Goal: Task Accomplishment & Management: Manage account settings

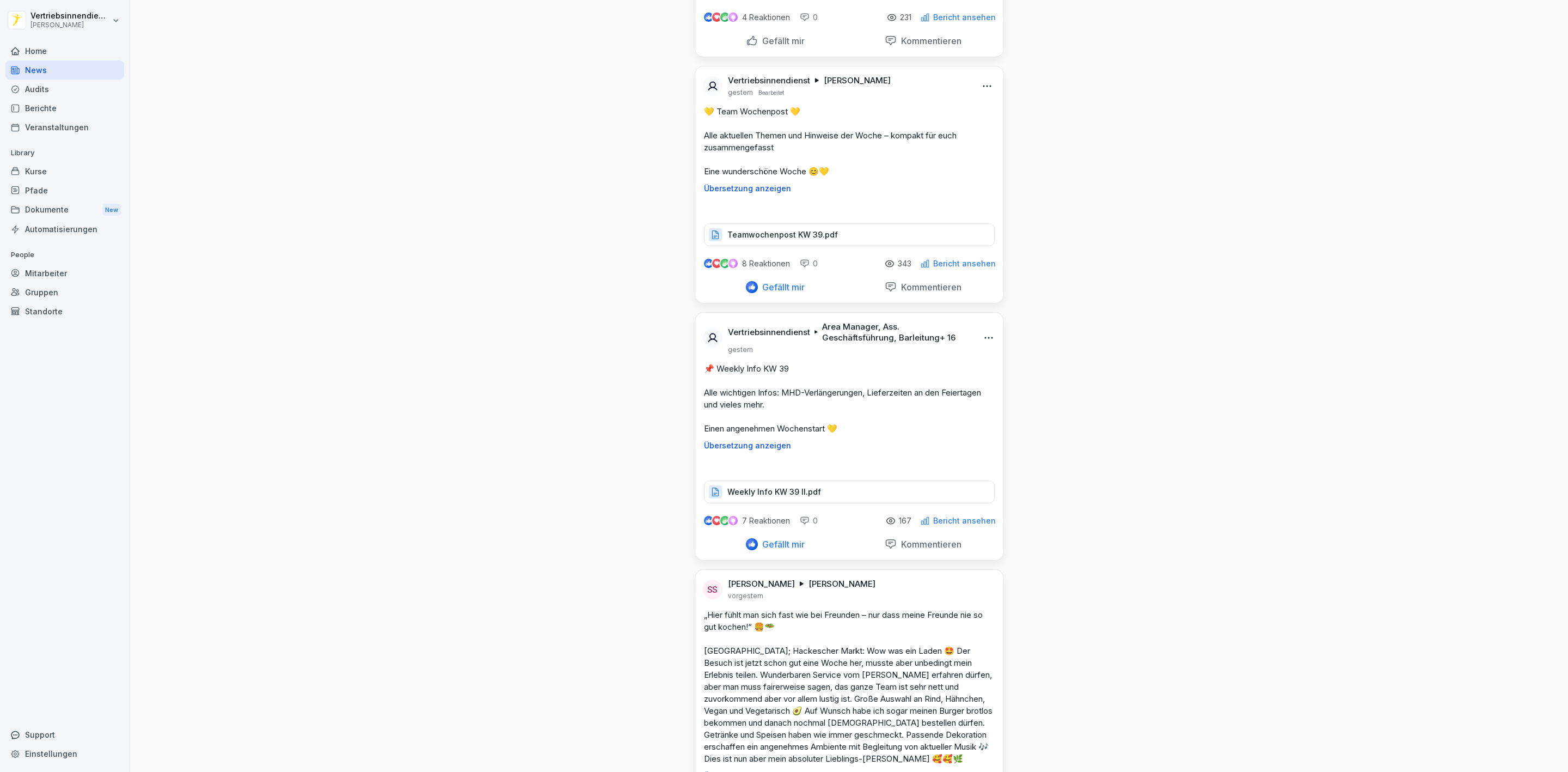
scroll to position [2614, 0]
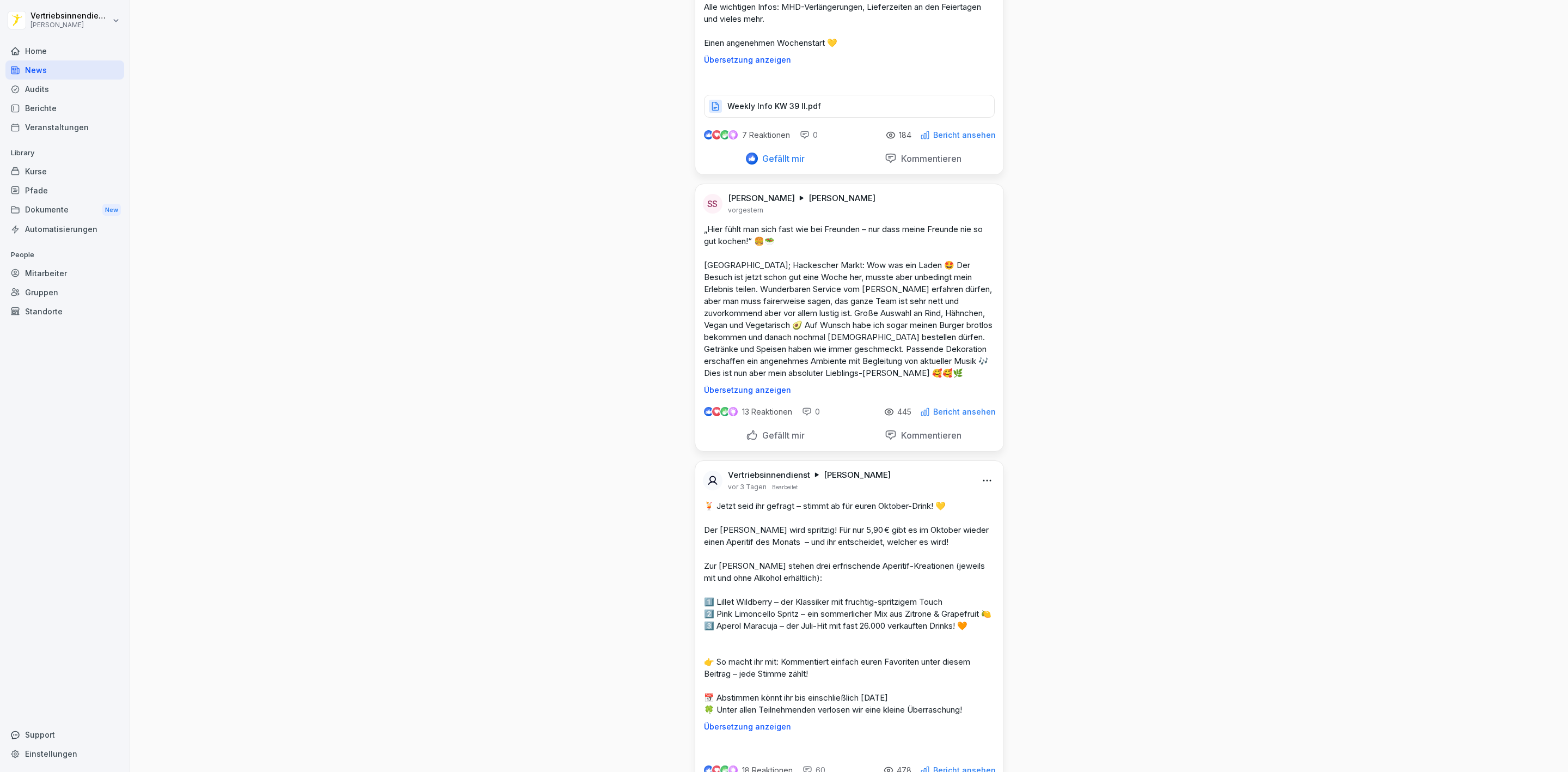
scroll to position [3498, 0]
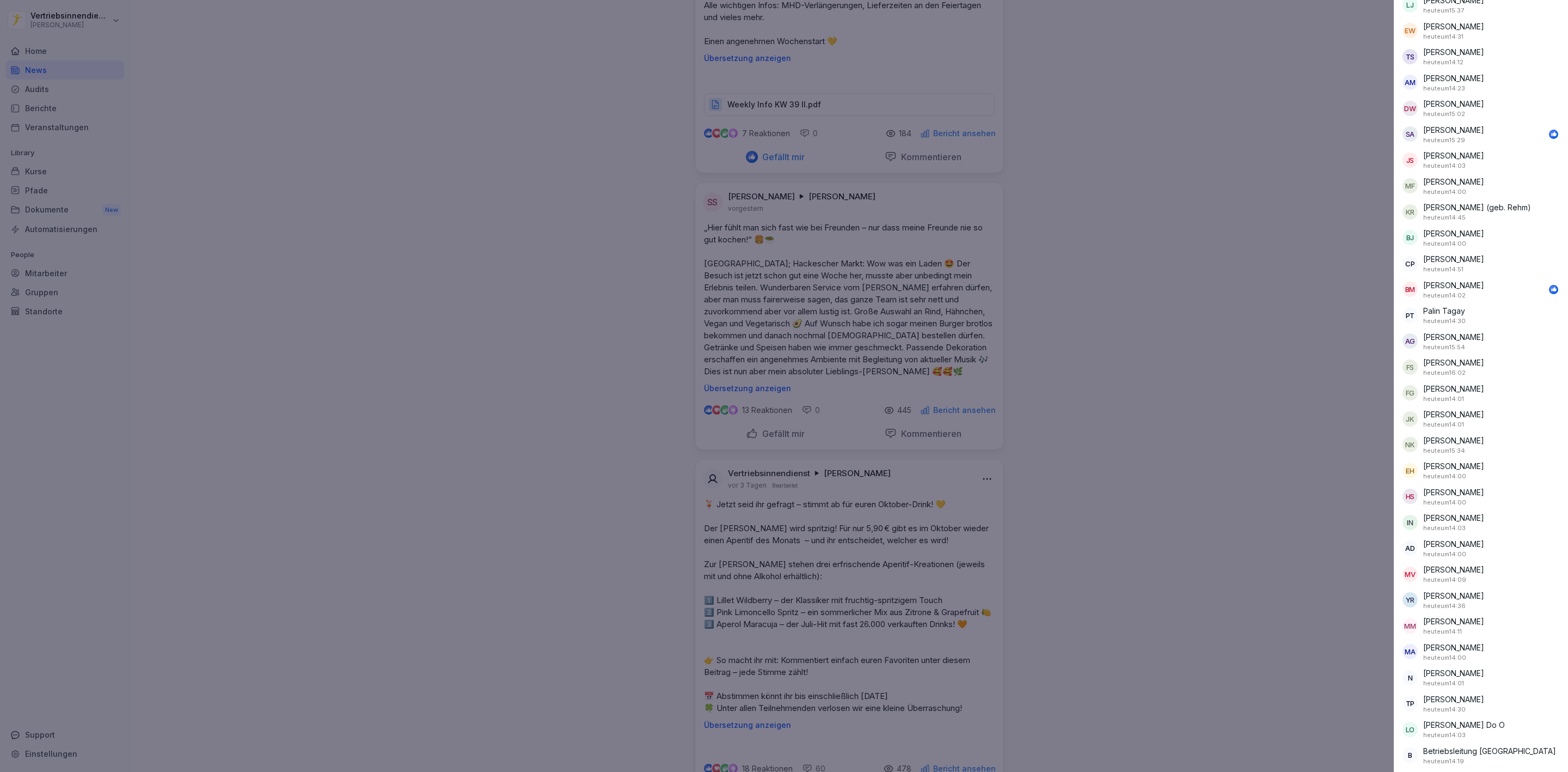
scroll to position [3453, 0]
click at [1245, 505] on div at bounding box center [784, 386] width 1568 height 772
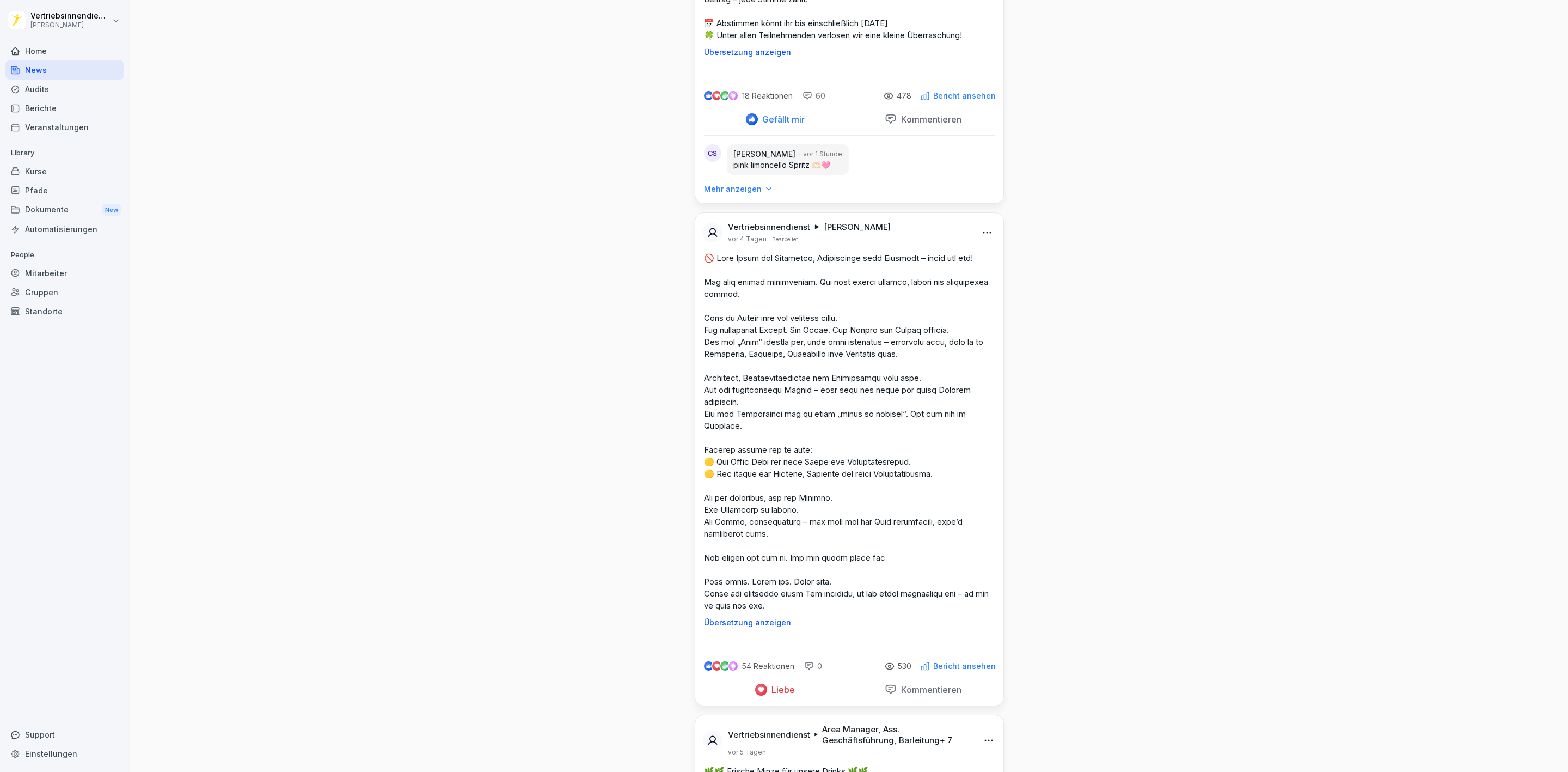
scroll to position [4479, 0]
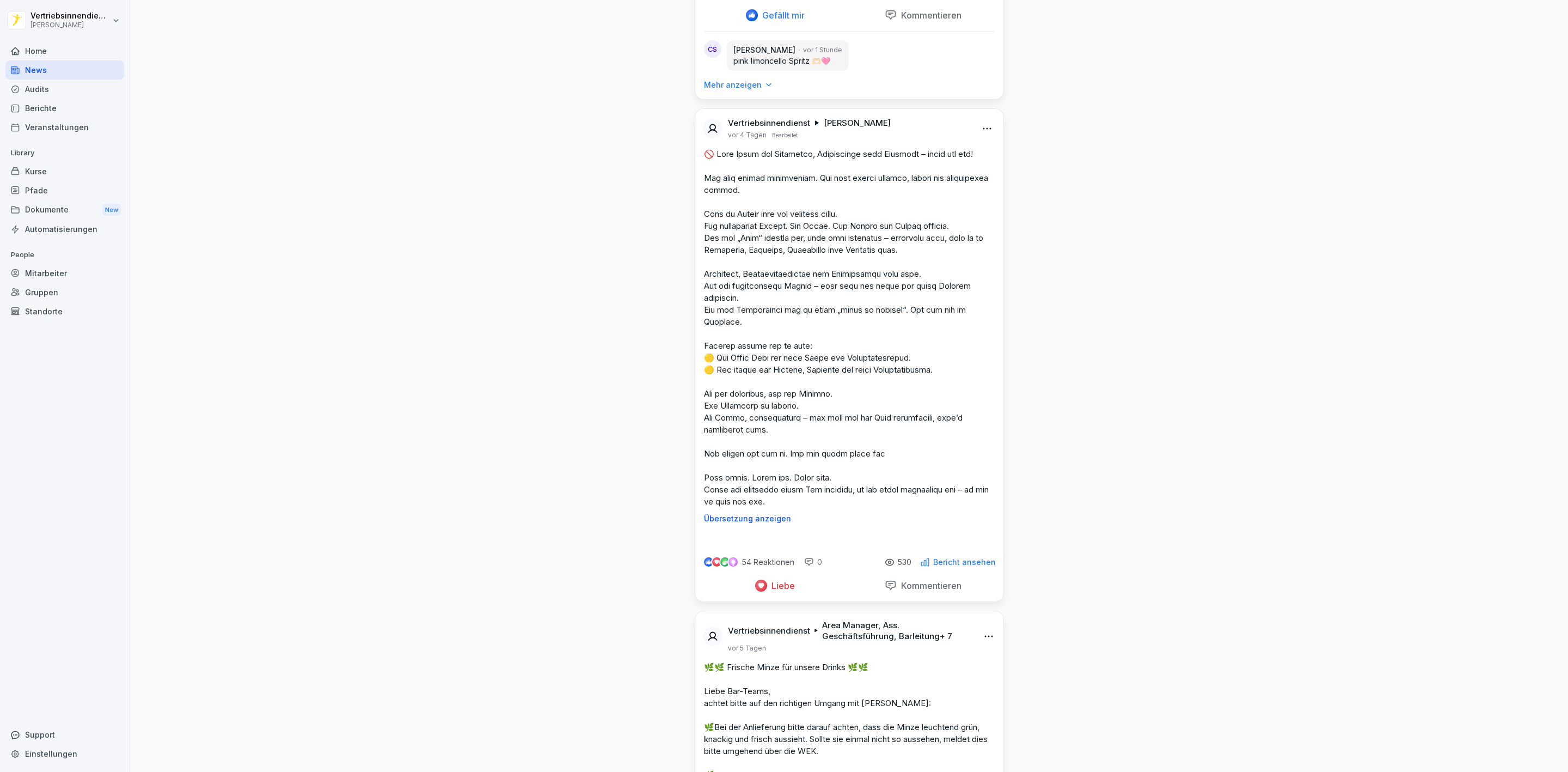
click at [41, 271] on div "Mitarbeiter" at bounding box center [65, 273] width 119 height 19
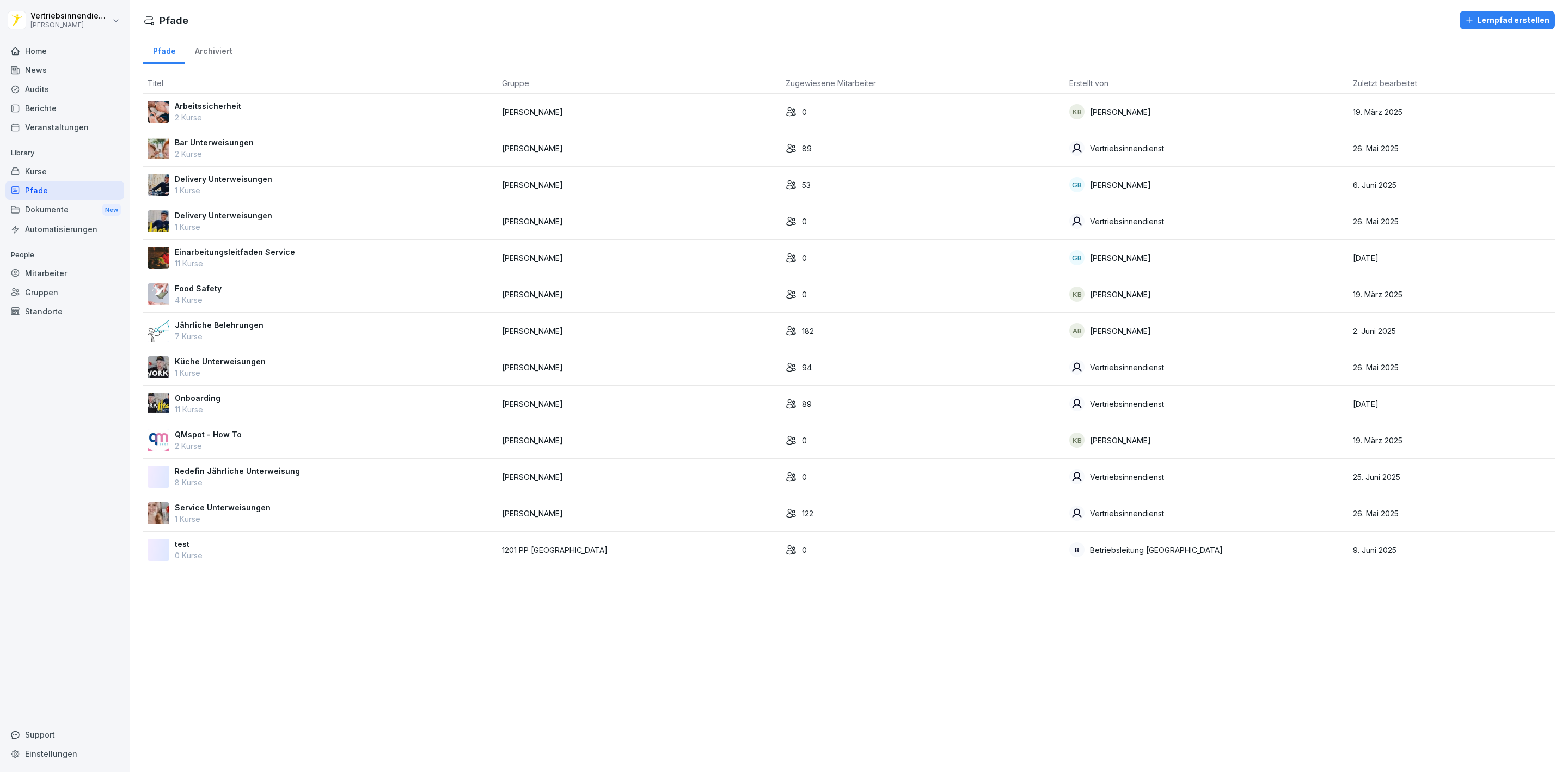
click at [201, 326] on p "Jährliche Belehrungen" at bounding box center [219, 325] width 89 height 12
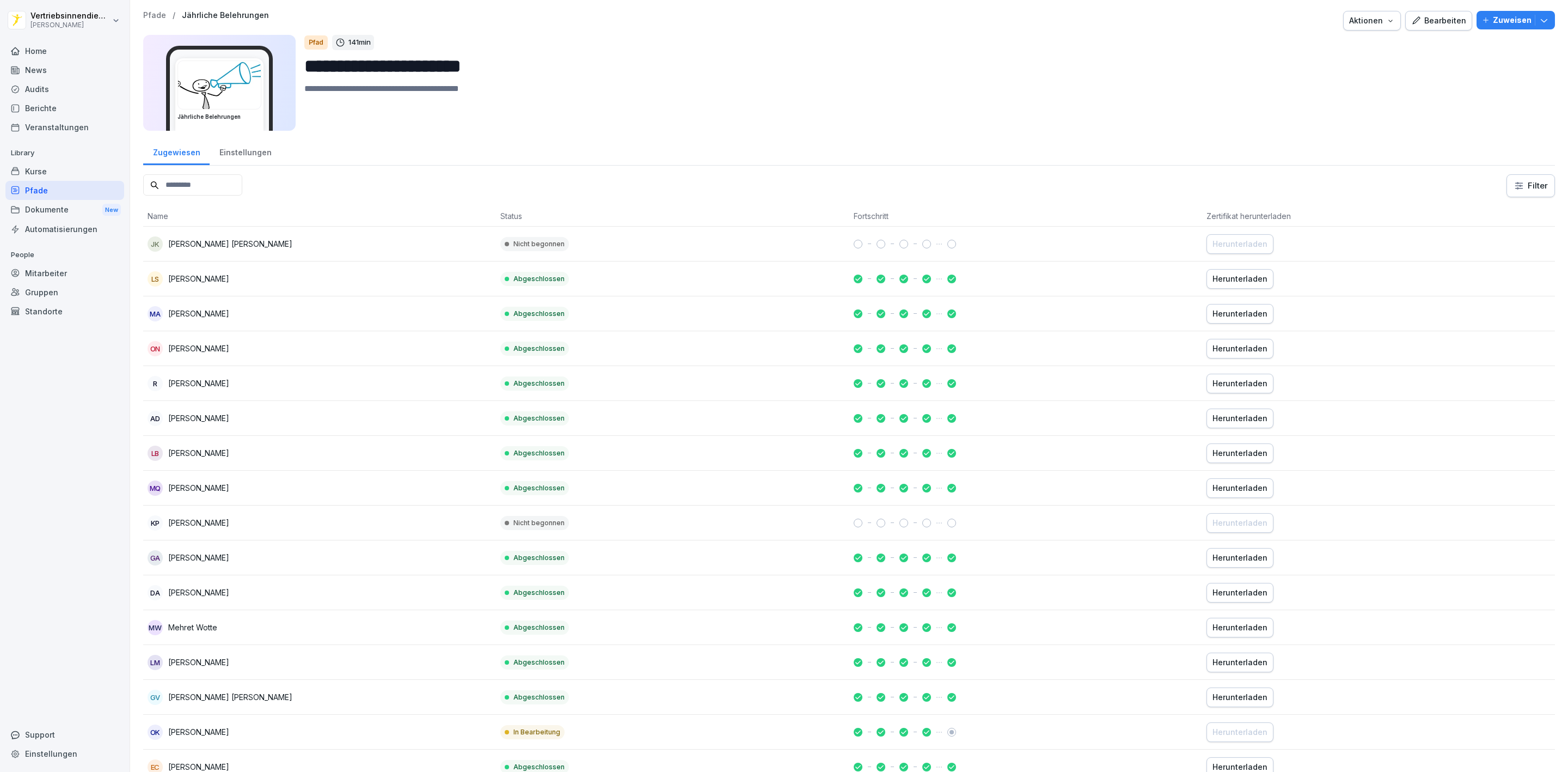
click at [1477, 13] on button "Zuweisen" at bounding box center [1516, 20] width 78 height 18
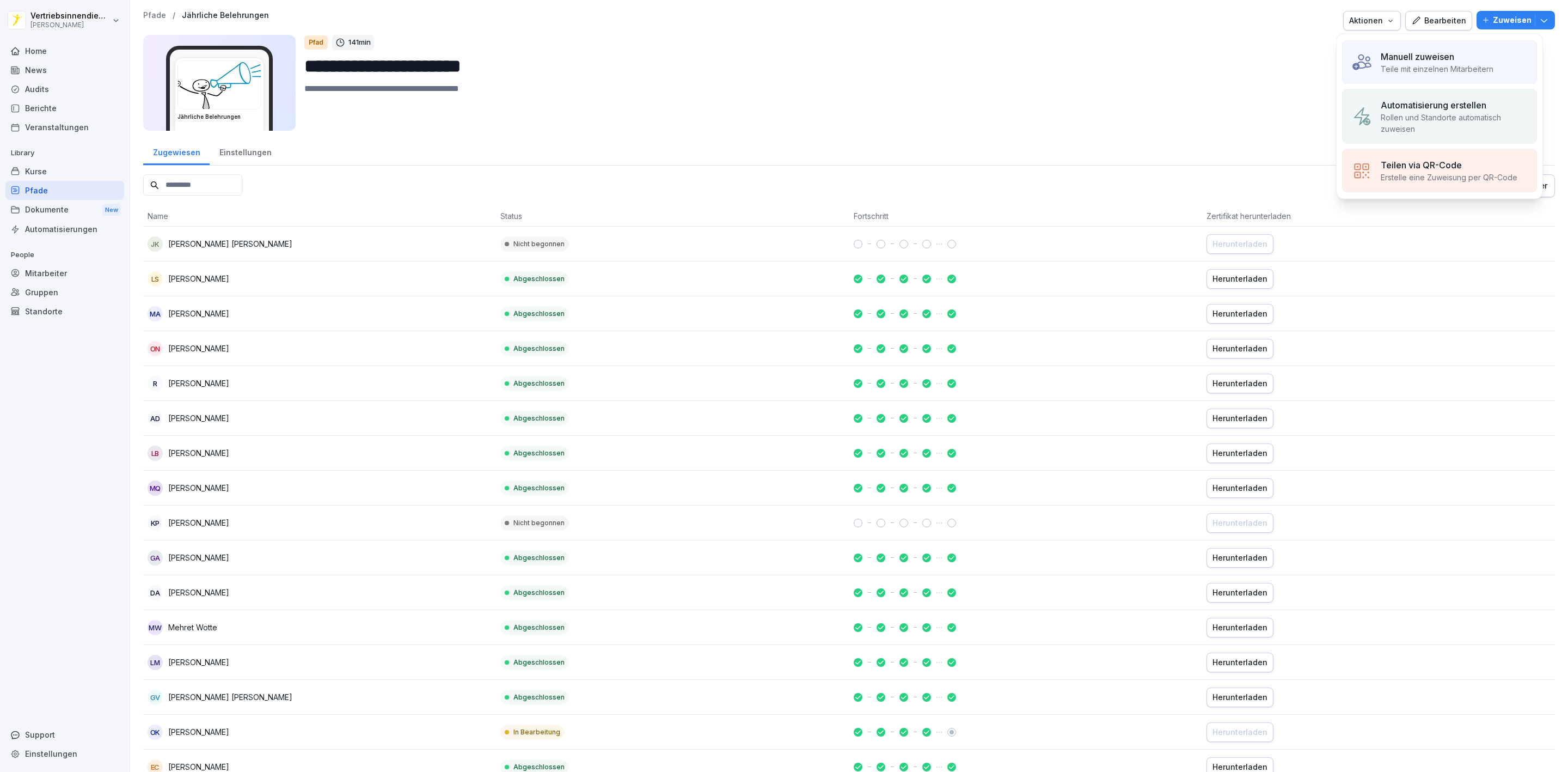
click at [1367, 59] on img at bounding box center [1362, 62] width 21 height 21
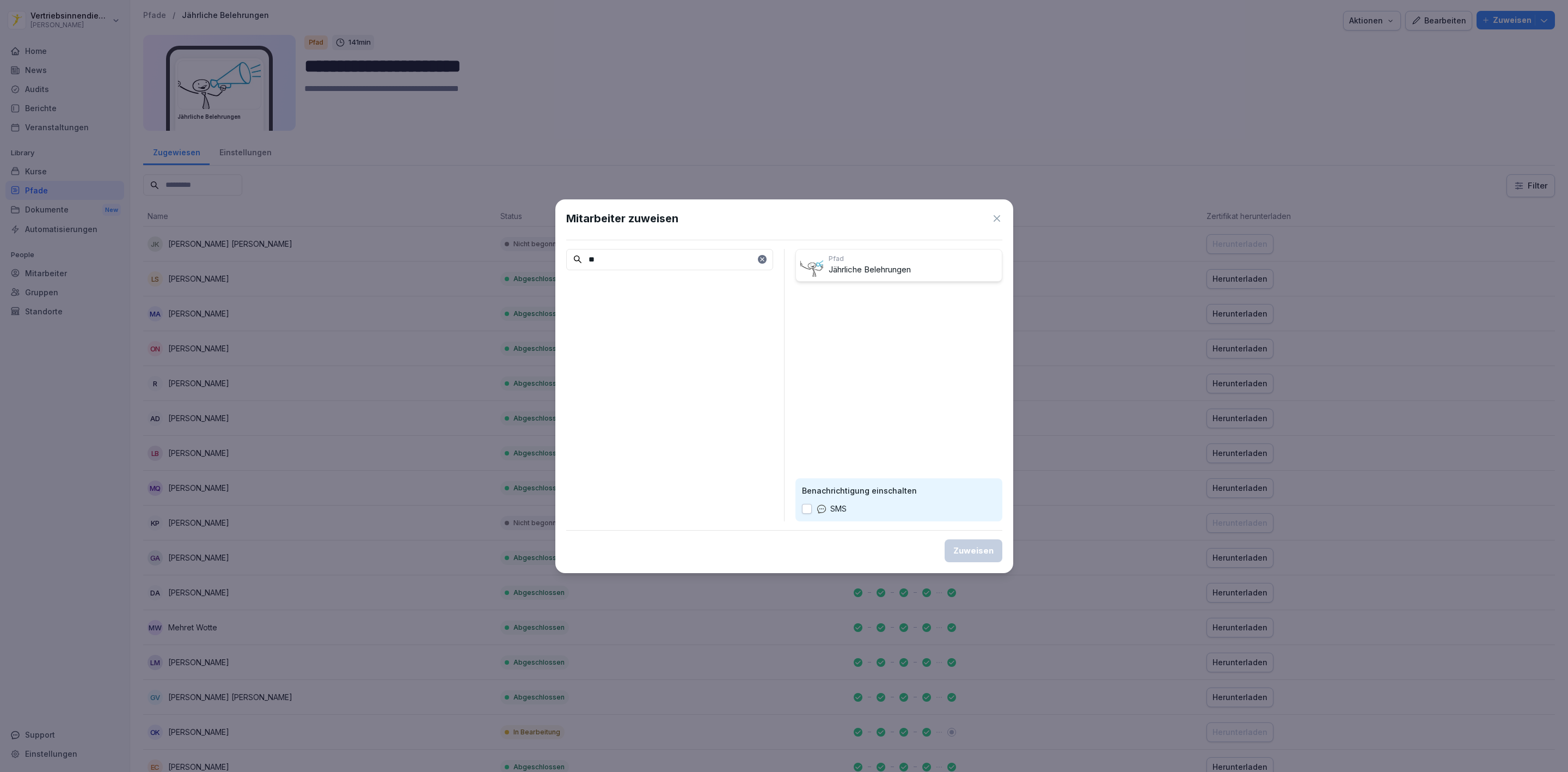
type input "*"
type input "*****"
click at [654, 311] on div "JF Jonas Förster" at bounding box center [669, 306] width 207 height 20
click at [972, 554] on div "Zuweisen" at bounding box center [973, 550] width 40 height 12
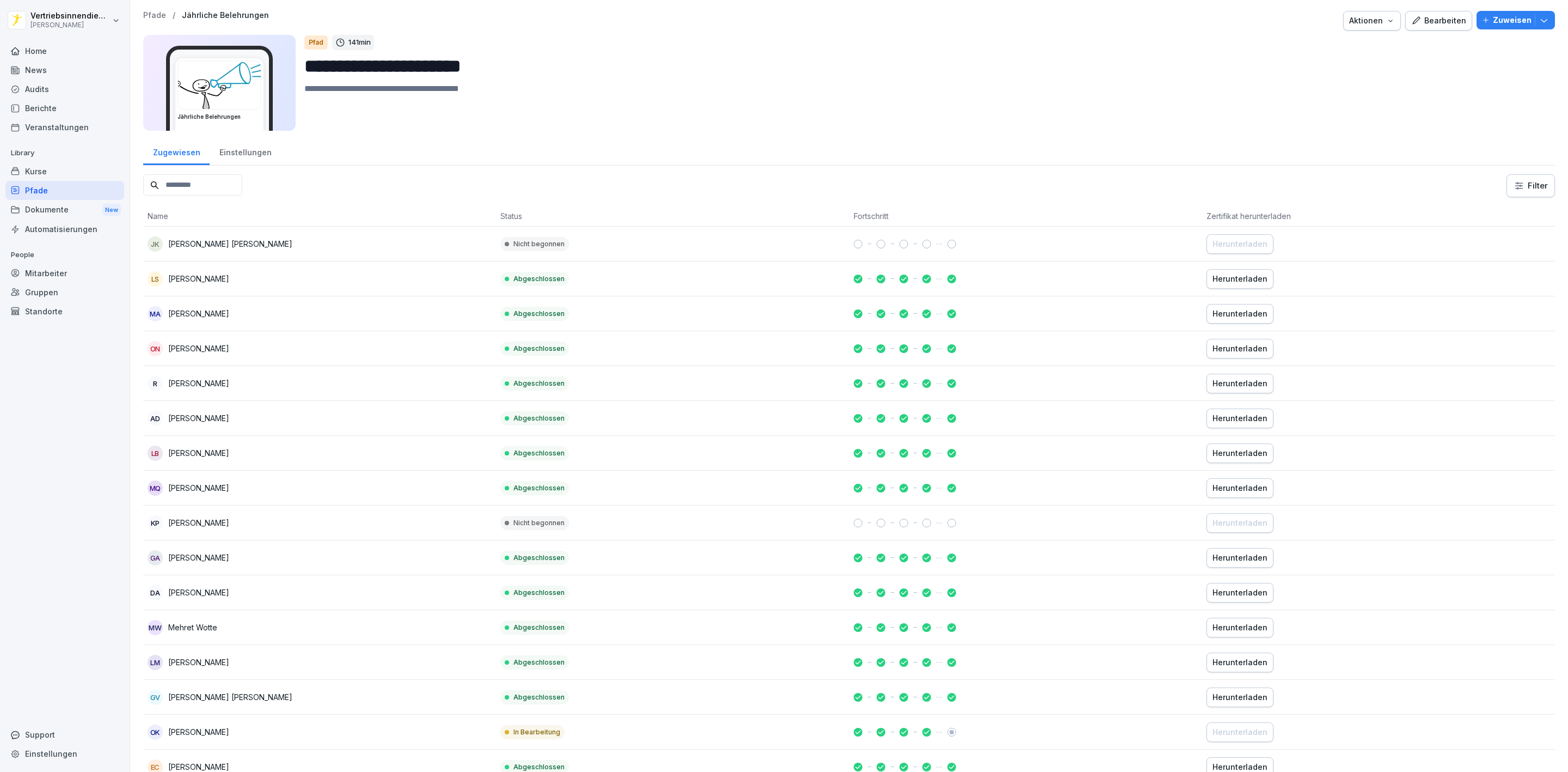
click at [31, 54] on div "Home" at bounding box center [65, 51] width 119 height 19
click at [33, 71] on div "News" at bounding box center [65, 70] width 119 height 19
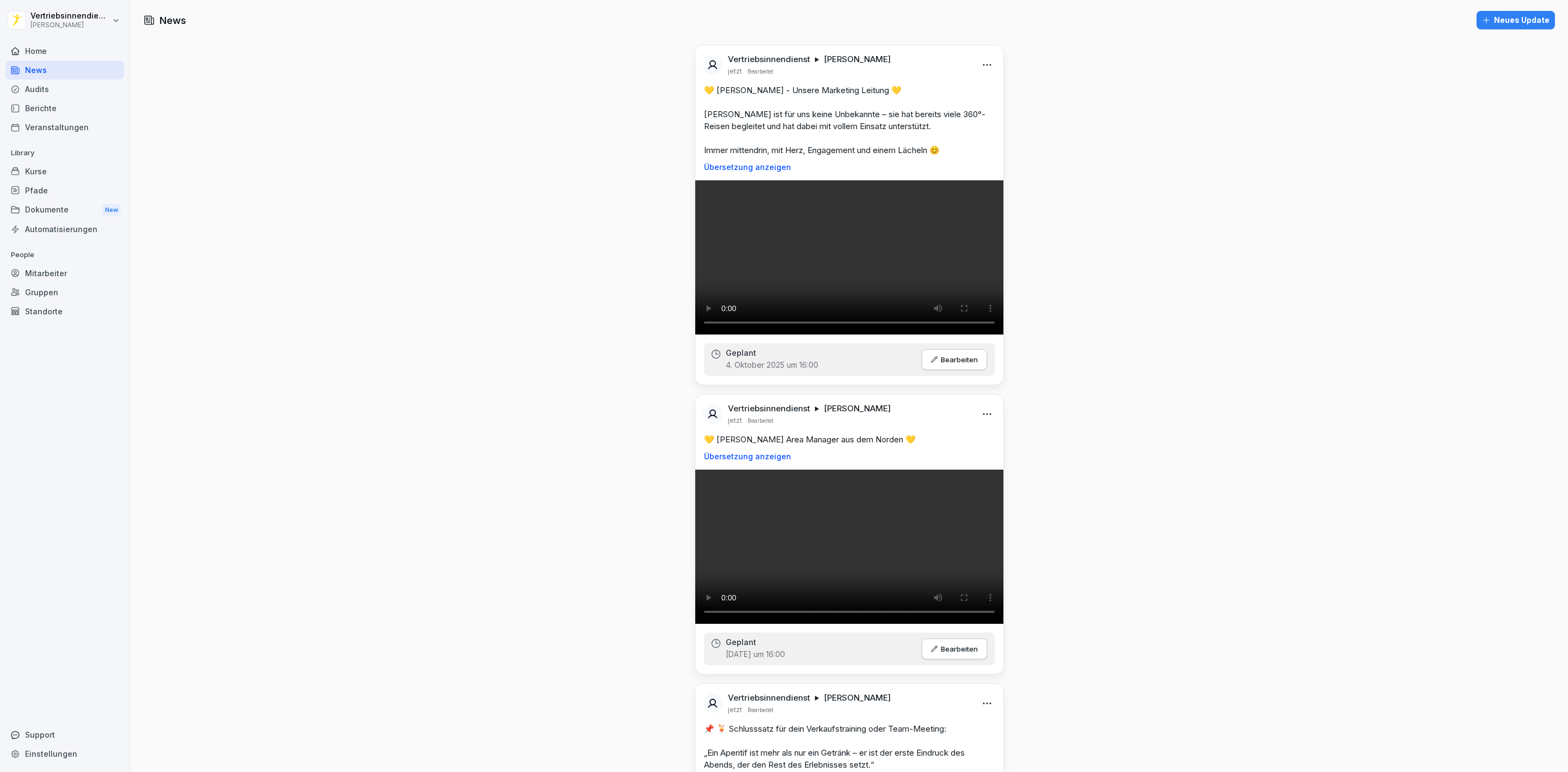
click at [42, 92] on div "Audits" at bounding box center [65, 89] width 119 height 19
click at [43, 186] on div "Pfade" at bounding box center [65, 190] width 119 height 19
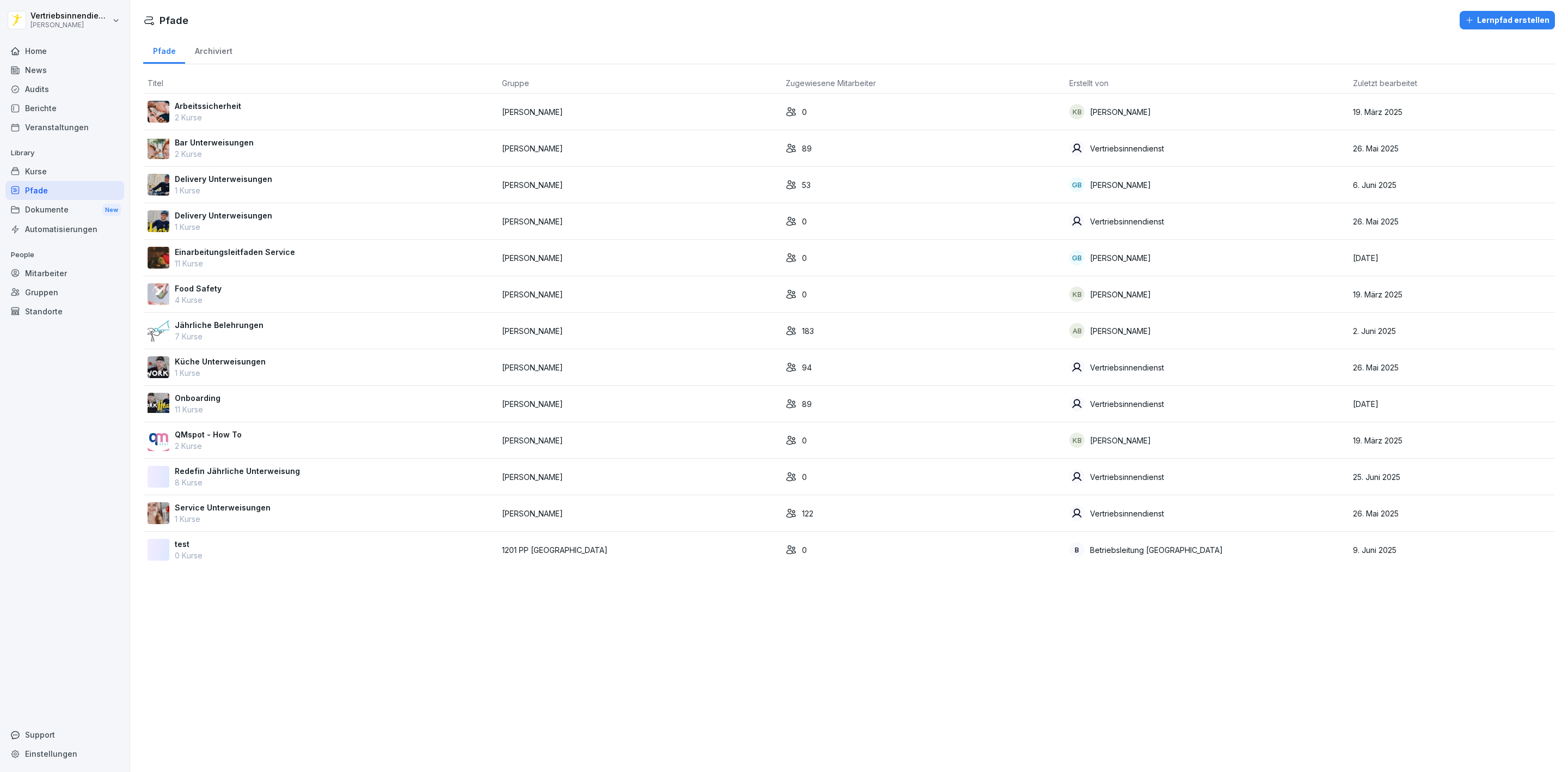
drag, startPoint x: 87, startPoint y: 165, endPoint x: 49, endPoint y: 162, distance: 38.1
click at [87, 165] on div "Kurse" at bounding box center [65, 171] width 119 height 19
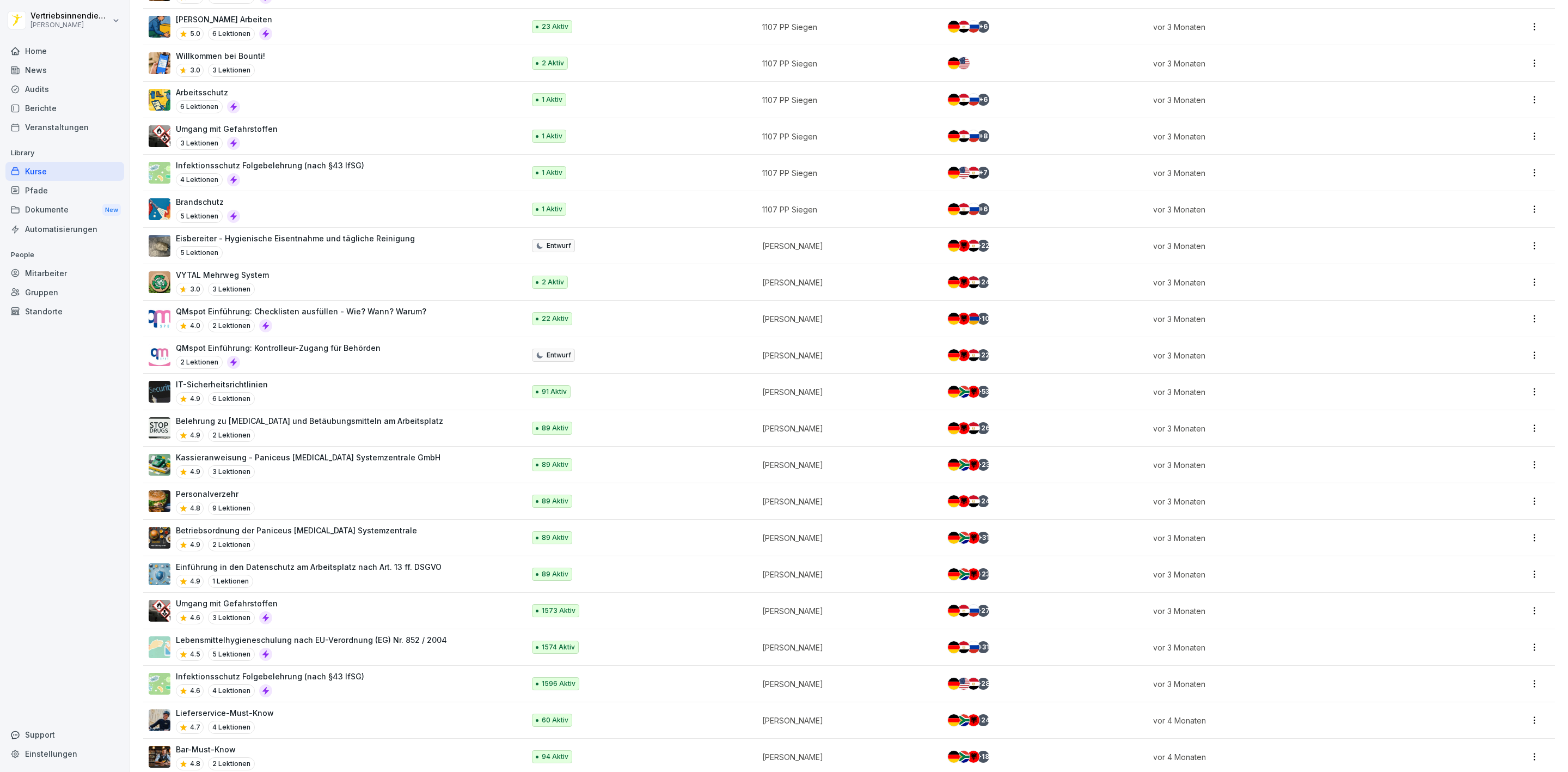
scroll to position [682, 0]
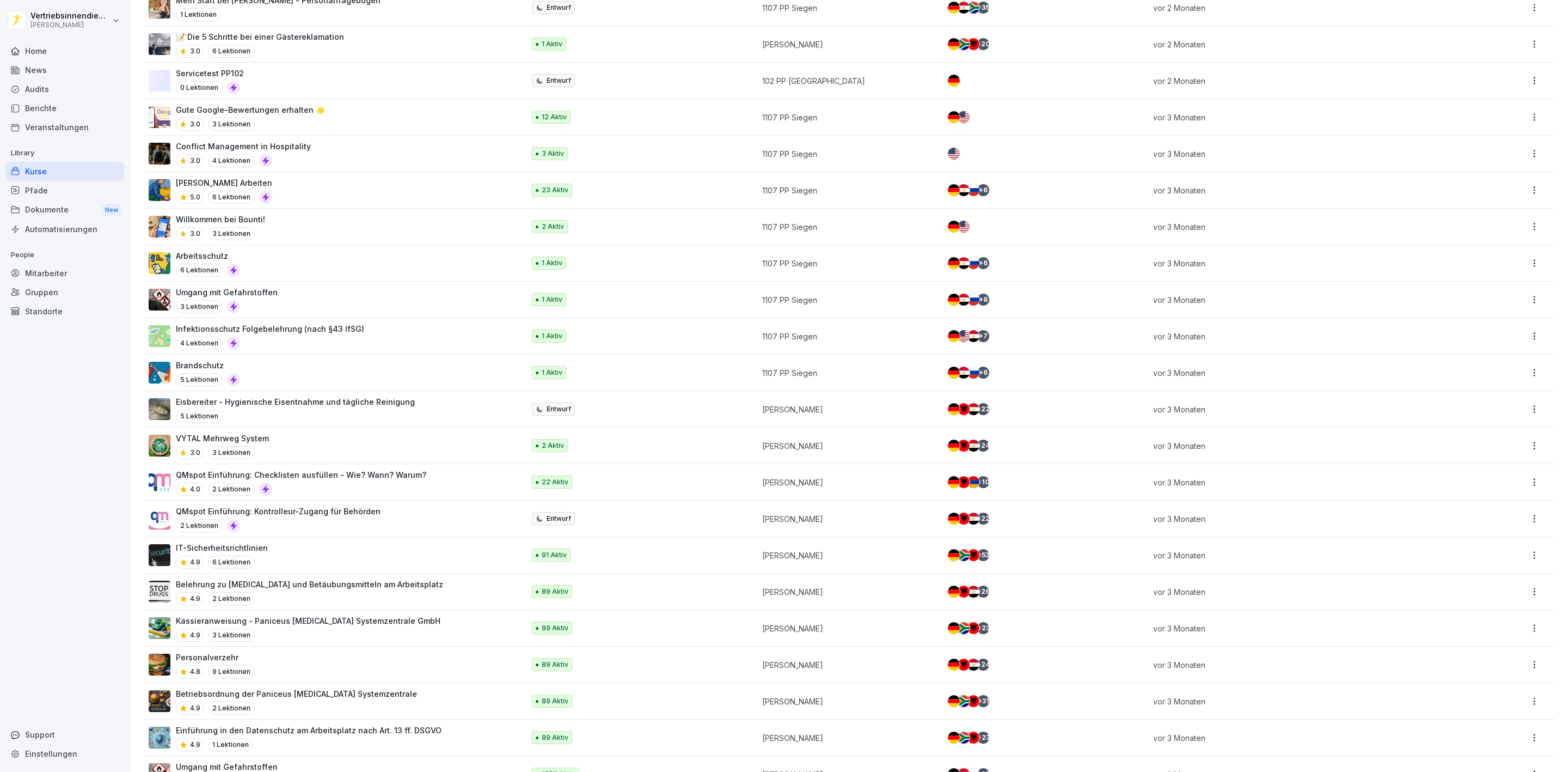
drag, startPoint x: 35, startPoint y: 185, endPoint x: 65, endPoint y: 201, distance: 34.0
click at [35, 185] on div "Pfade" at bounding box center [65, 190] width 119 height 19
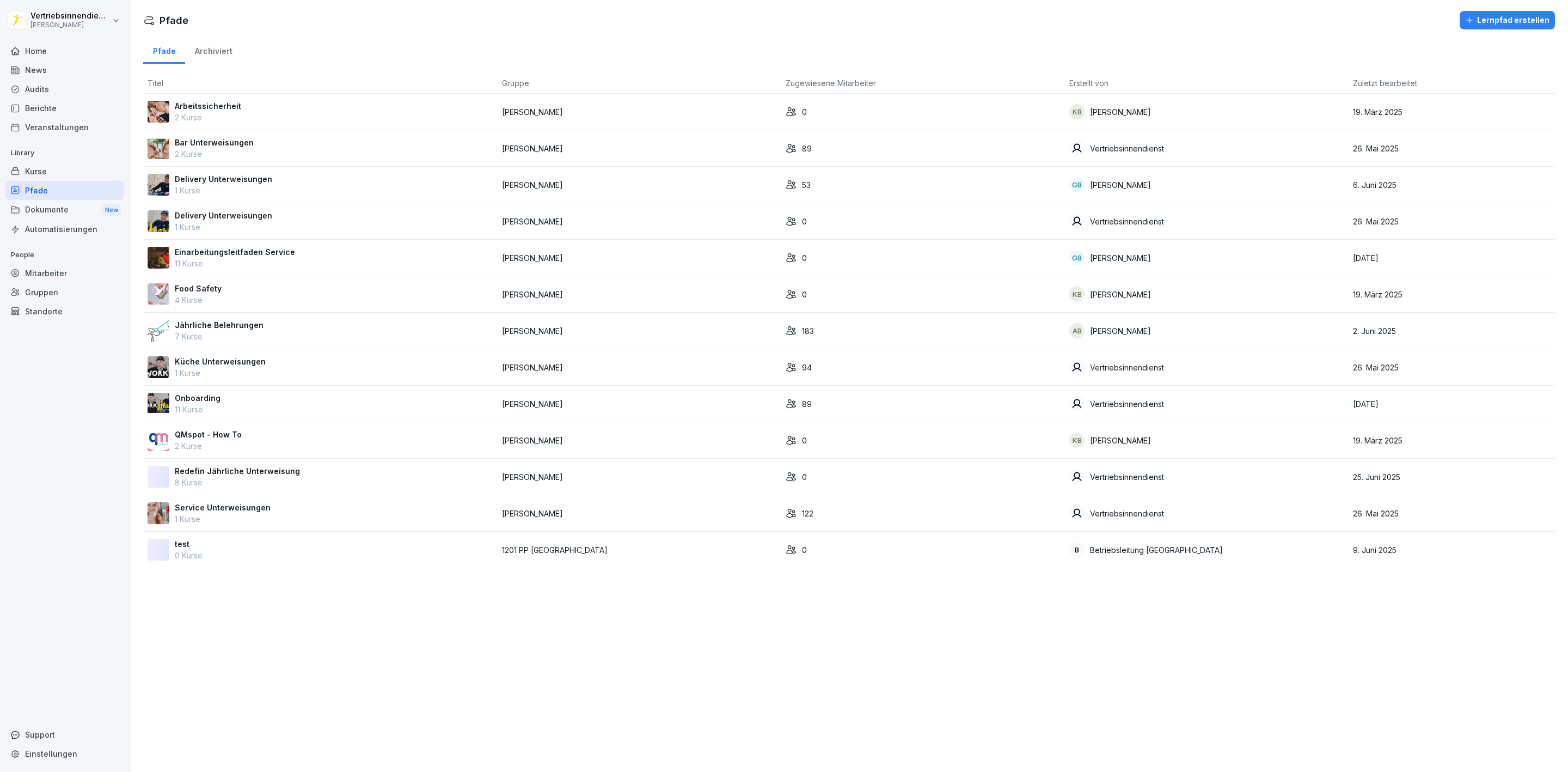
click at [219, 317] on td "Jährliche Belehrungen 7 Kurse" at bounding box center [321, 330] width 355 height 36
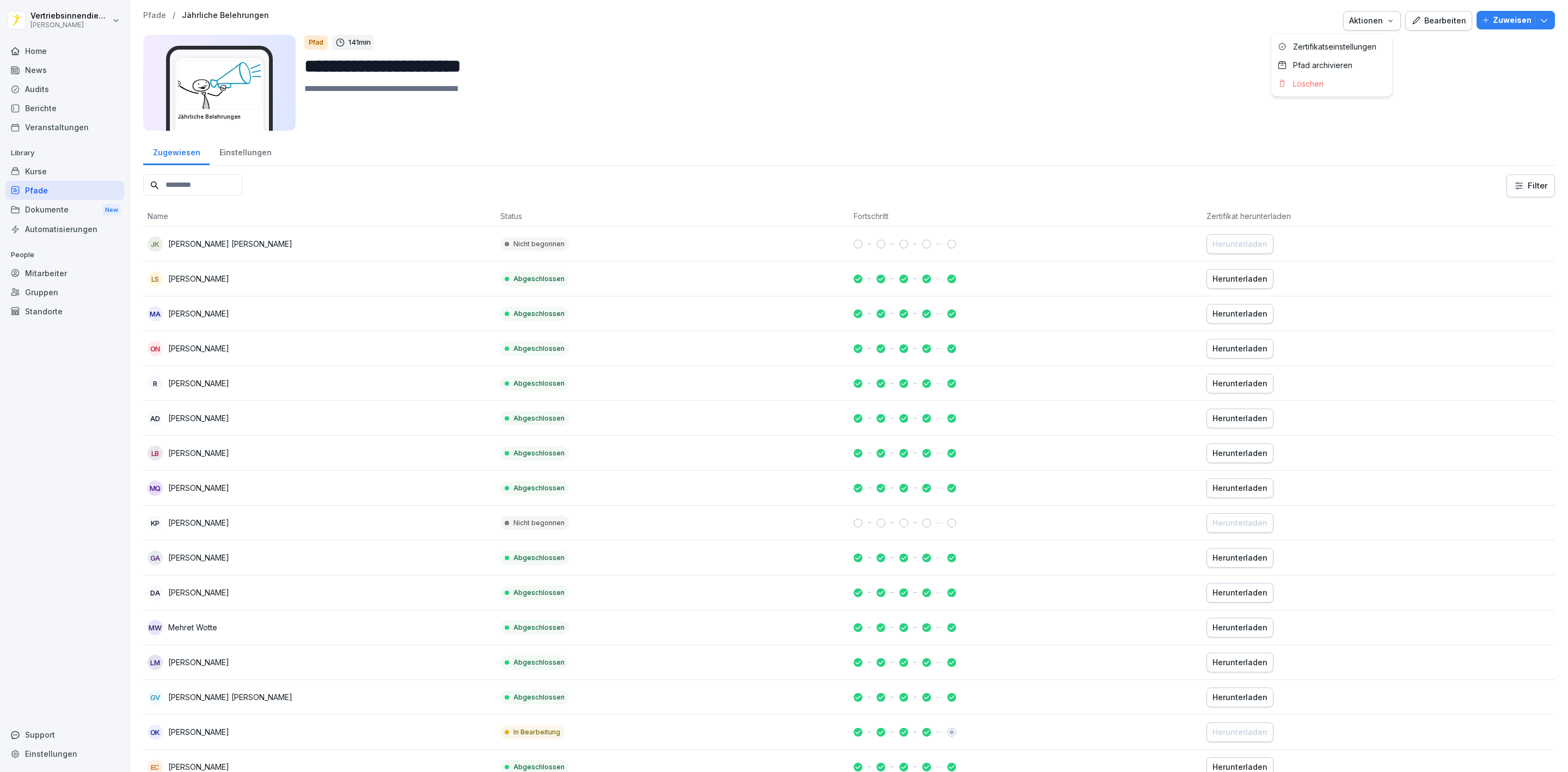
click at [1386, 17] on icon "button" at bounding box center [1391, 21] width 9 height 9
click at [1365, 23] on div "Aktionen" at bounding box center [1372, 20] width 46 height 12
click at [1442, 13] on button "Bearbeiten" at bounding box center [1439, 21] width 67 height 20
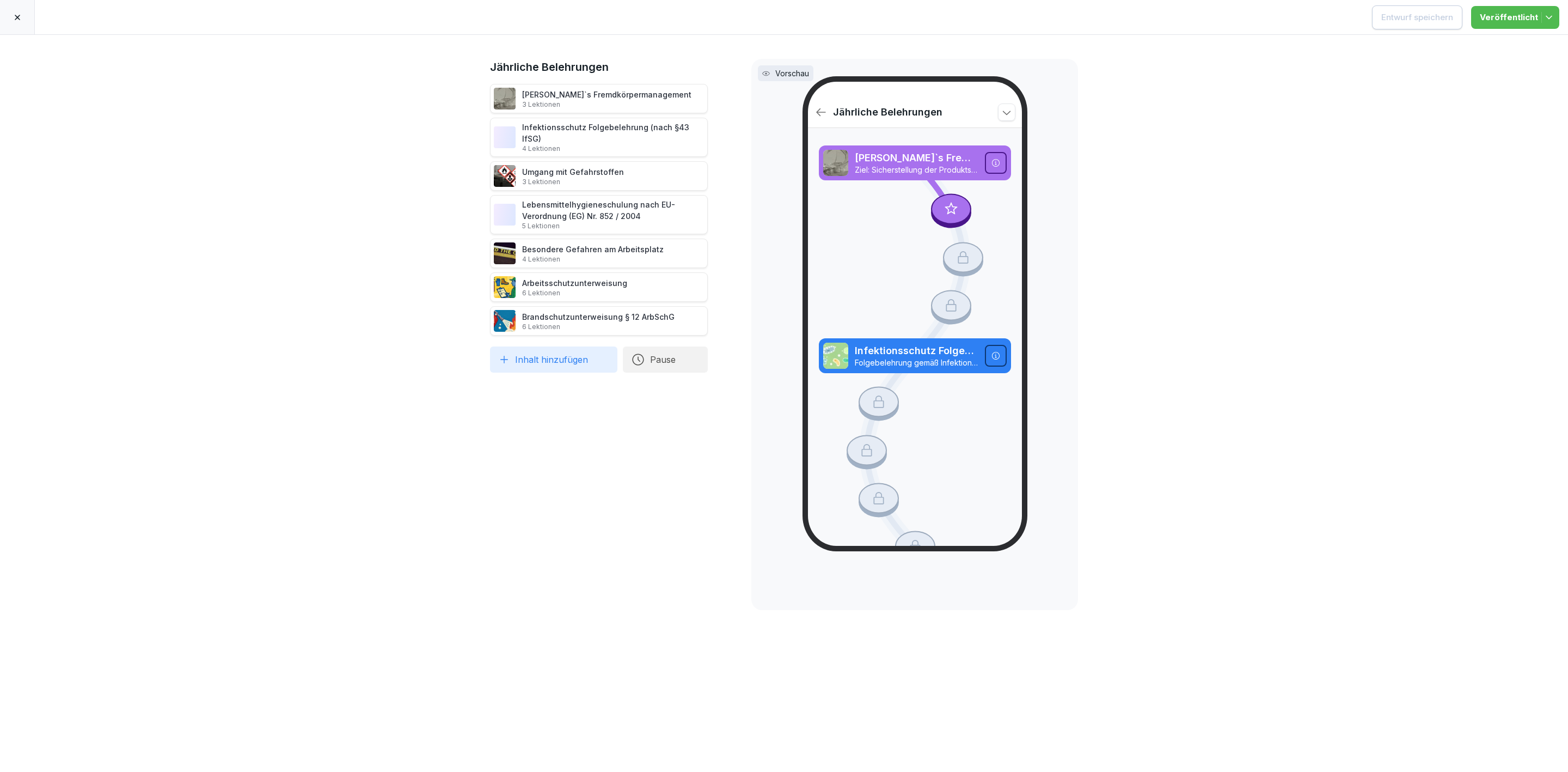
click at [25, 14] on div at bounding box center [17, 17] width 35 height 35
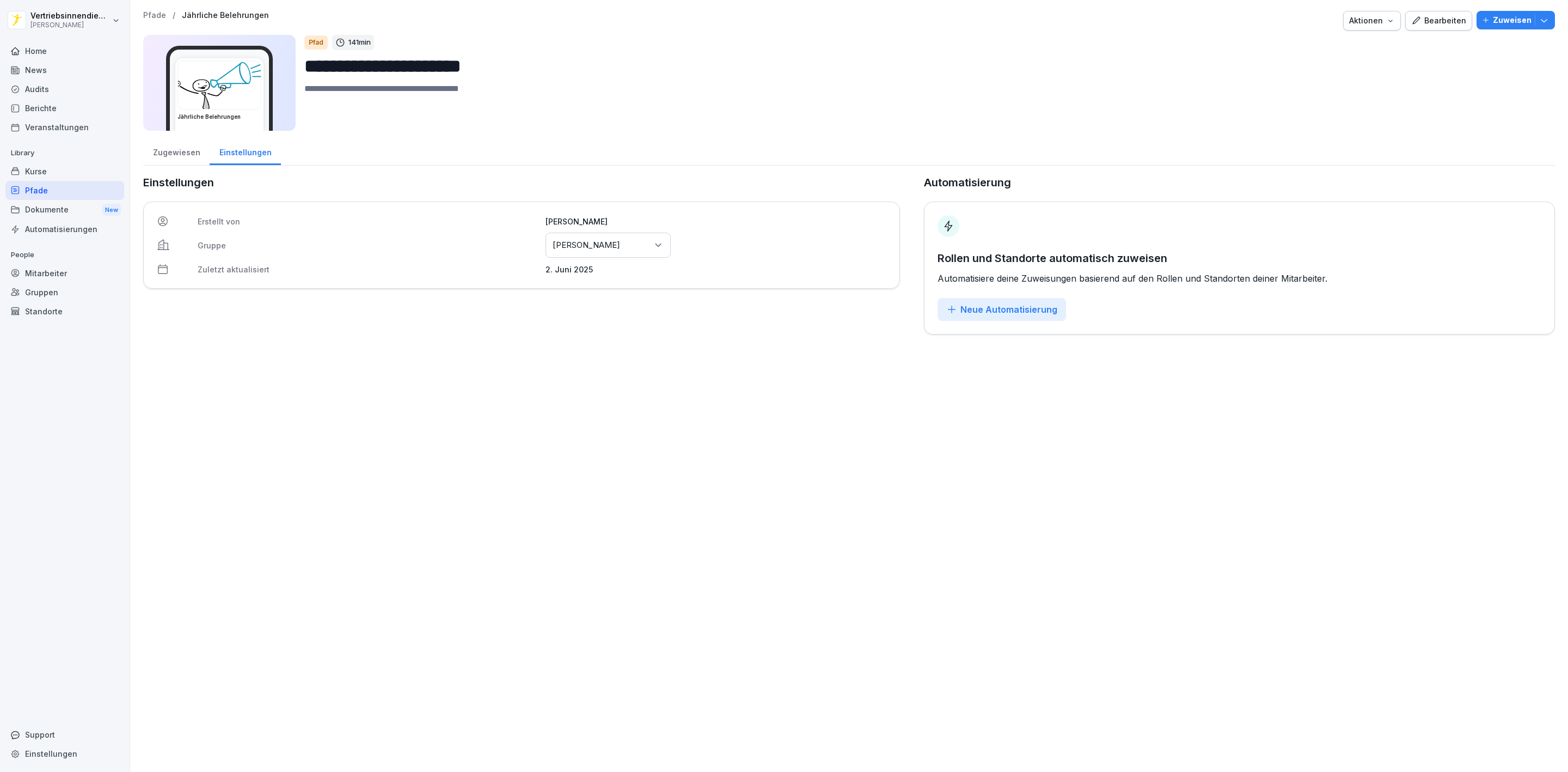
click at [66, 205] on div "Dokumente New" at bounding box center [65, 209] width 119 height 20
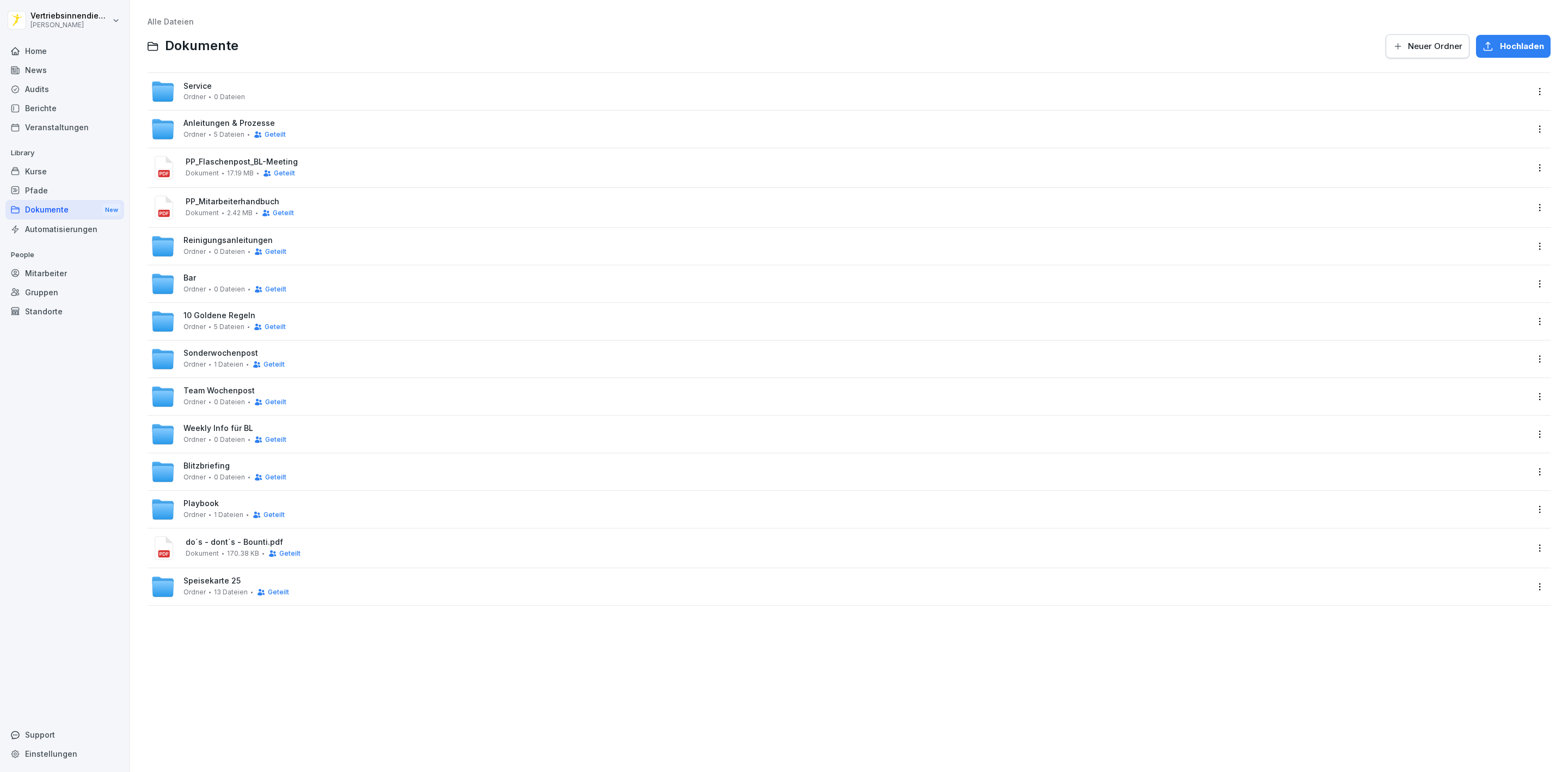
click at [47, 181] on div "Pfade" at bounding box center [65, 190] width 119 height 19
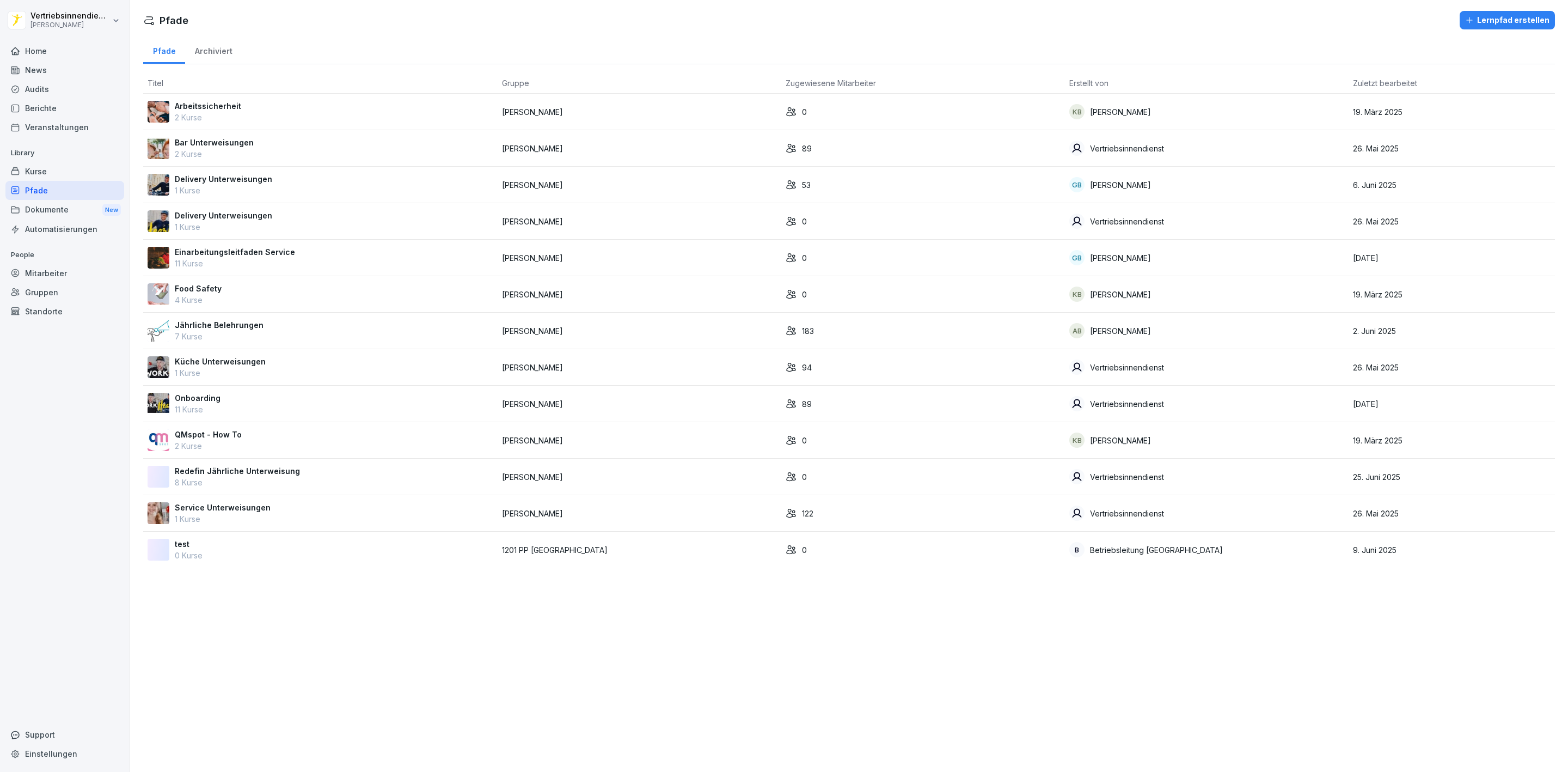
click at [188, 406] on p "11 Kurse" at bounding box center [198, 409] width 46 height 12
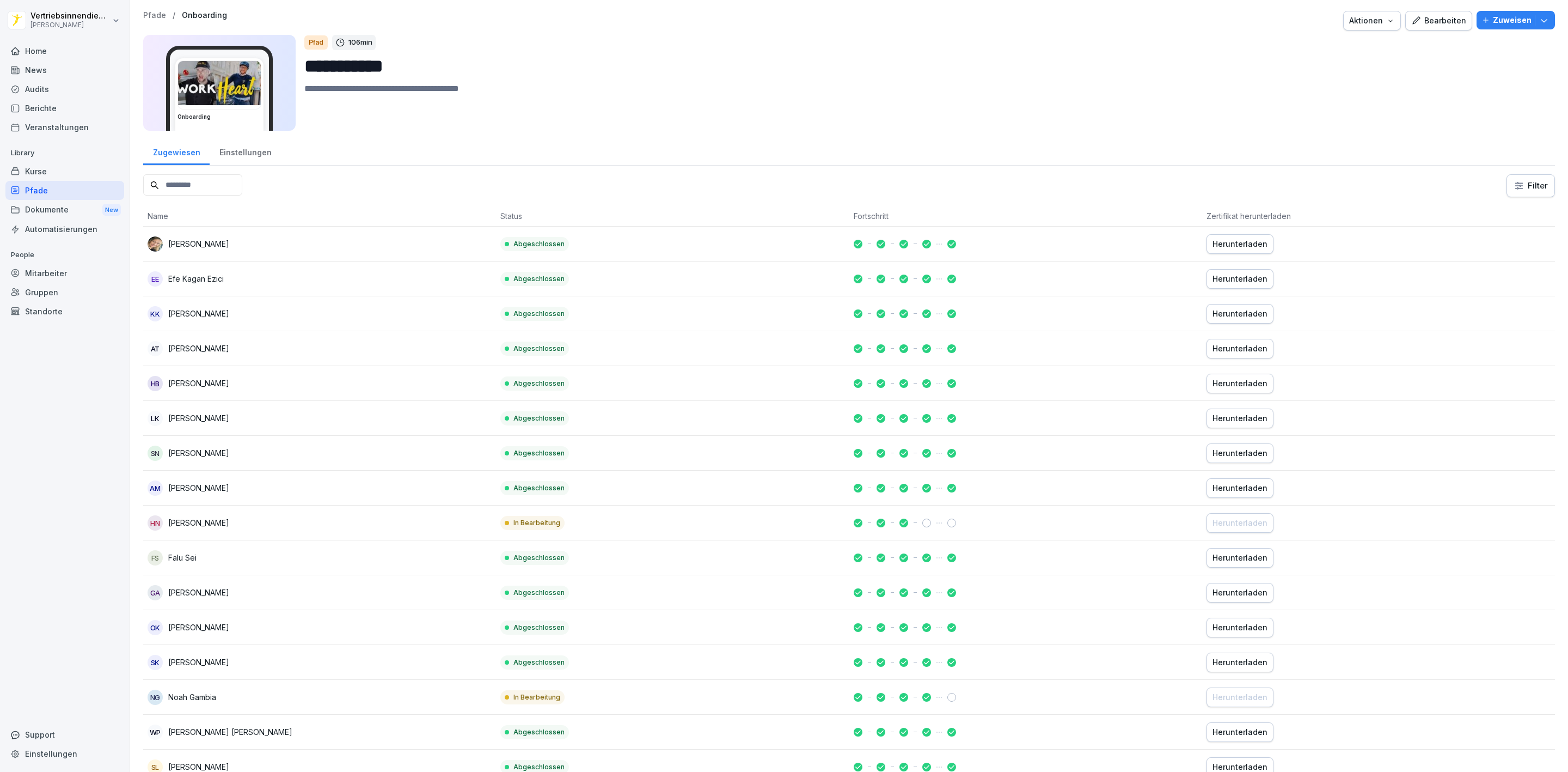
drag, startPoint x: 1418, startPoint y: 20, endPoint x: 1340, endPoint y: 78, distance: 97.2
click at [1420, 20] on div "Bearbeiten" at bounding box center [1438, 20] width 55 height 12
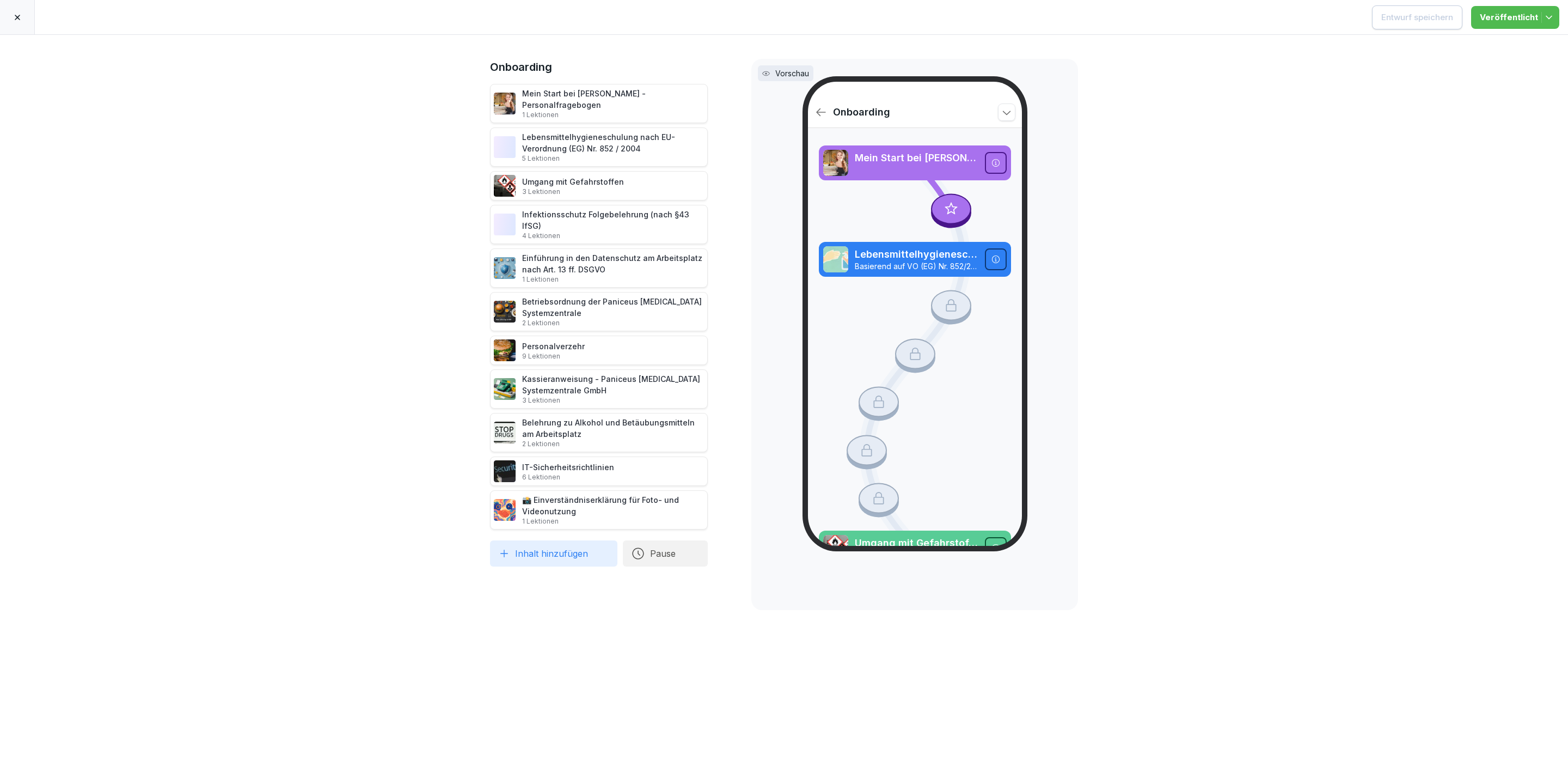
click at [26, 15] on div at bounding box center [17, 17] width 35 height 35
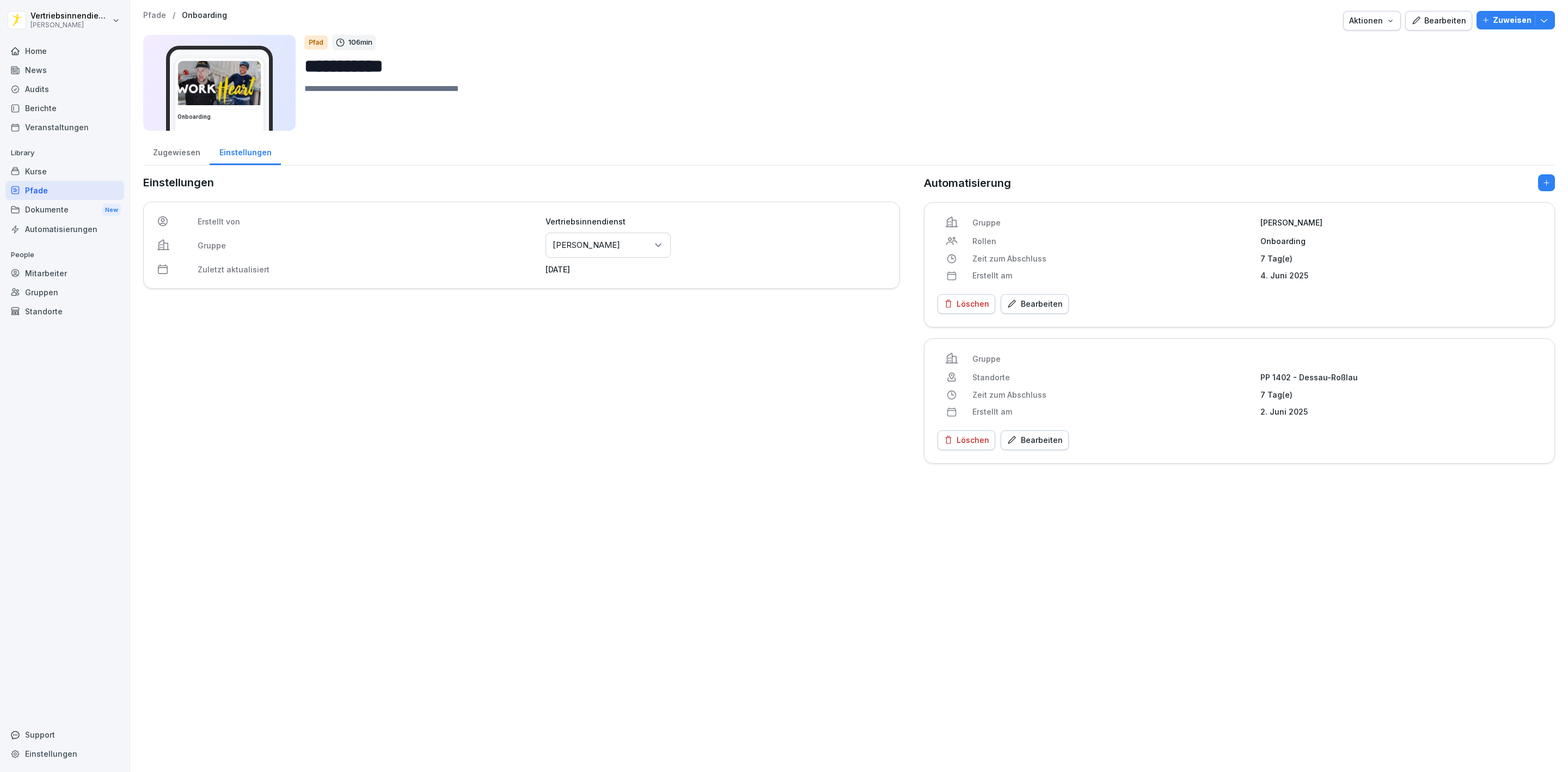
click at [65, 208] on div "Dokumente New" at bounding box center [65, 209] width 119 height 20
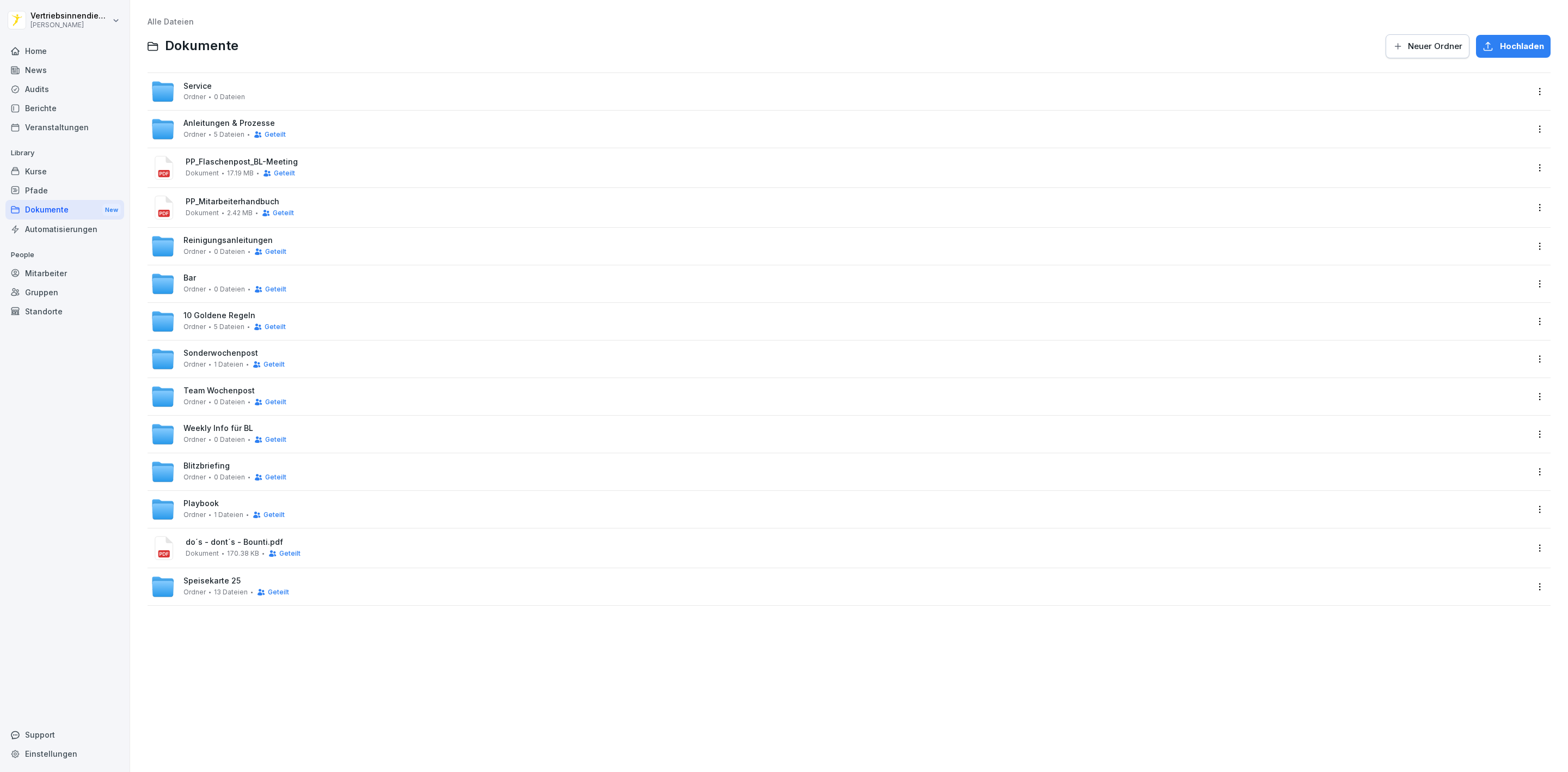
click at [216, 231] on div "Reinigungsanleitungen Ordner 0 Dateien Geteilt" at bounding box center [849, 246] width 1403 height 37
click at [216, 242] on span "Reinigungsanleitungen" at bounding box center [228, 240] width 89 height 9
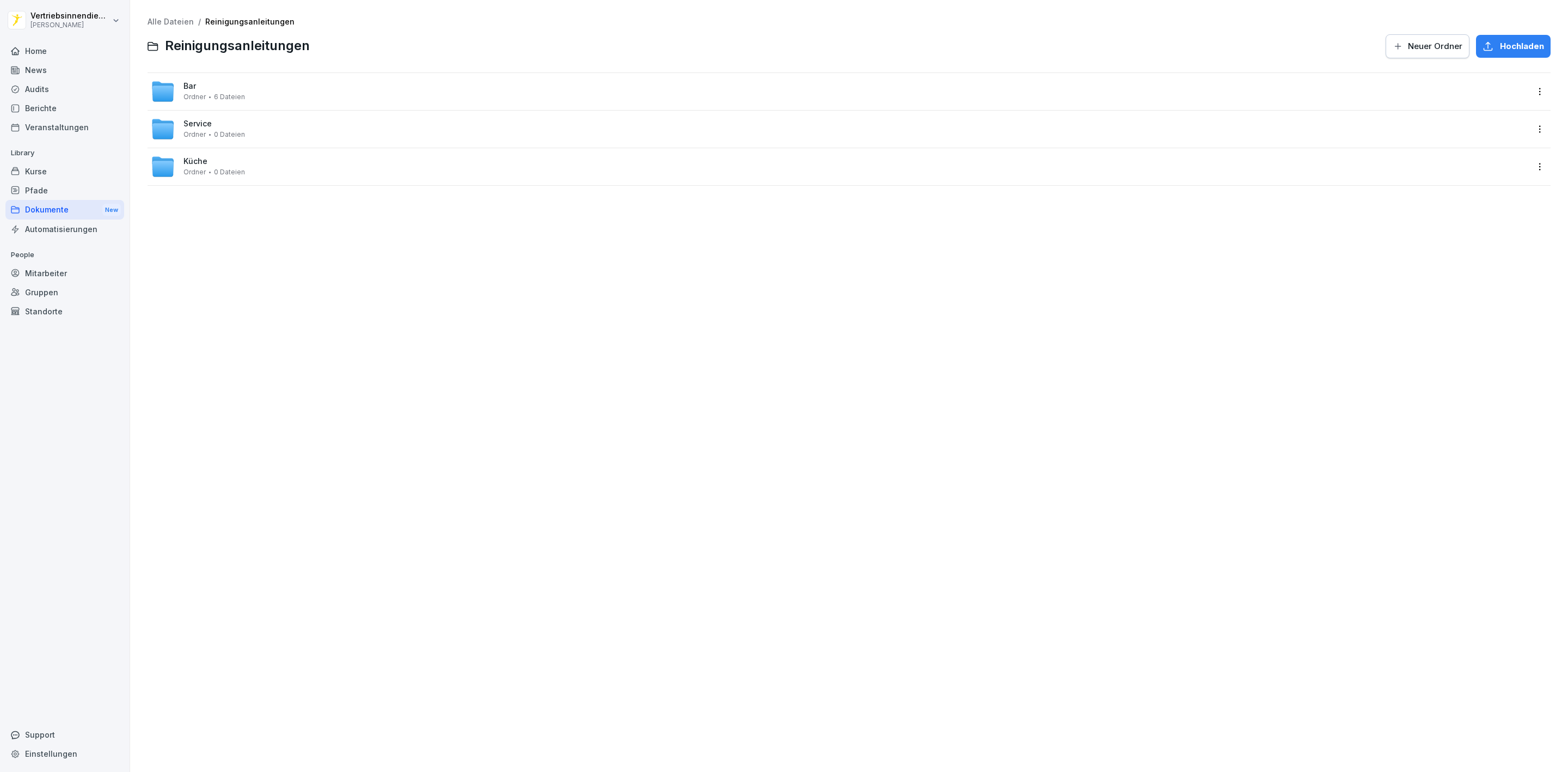
click at [234, 84] on div "Bar Ordner 6 Dateien" at bounding box center [214, 91] width 62 height 19
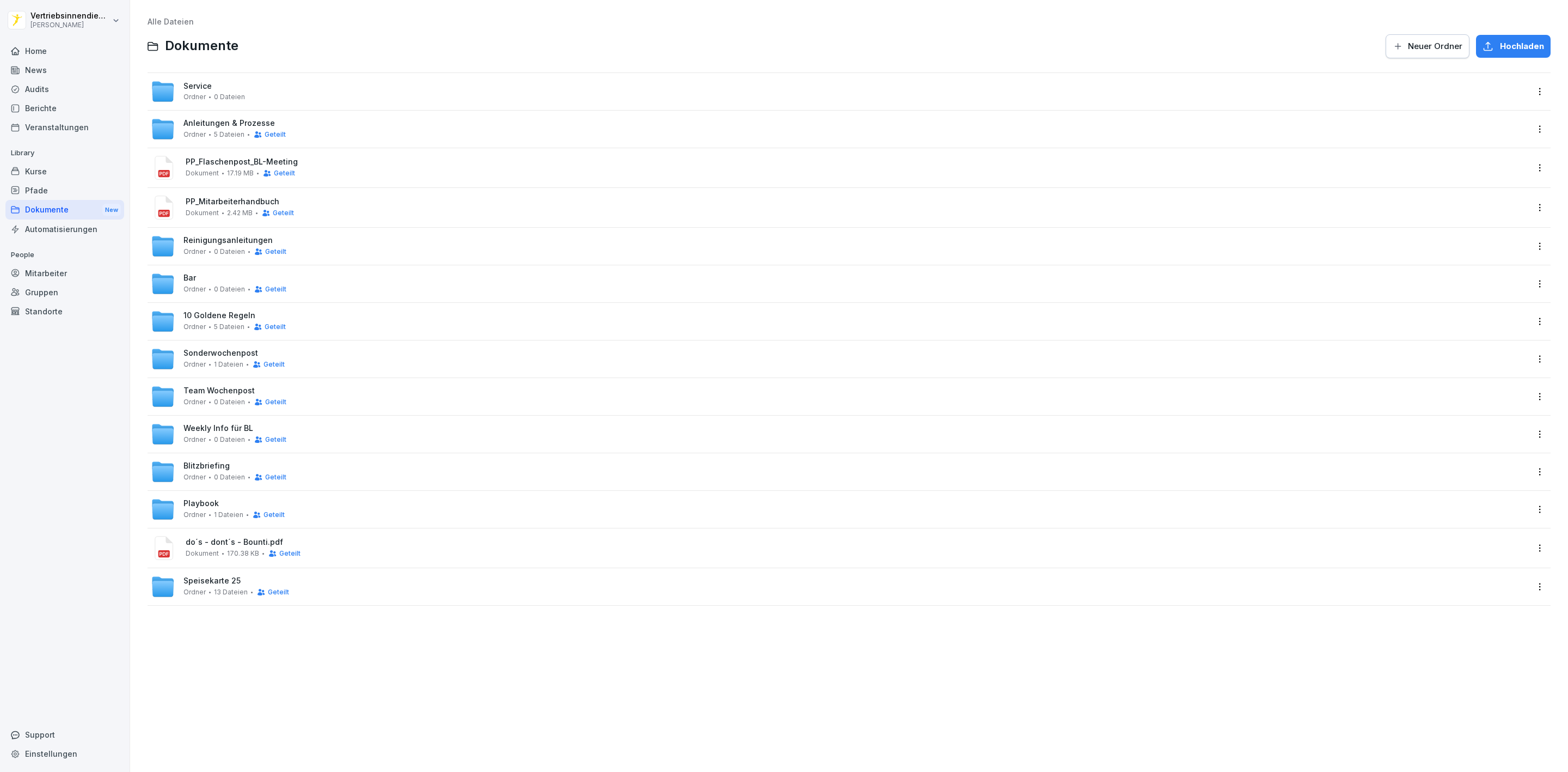
click at [250, 95] on div "Service Ordner 0 Dateien" at bounding box center [839, 91] width 1377 height 24
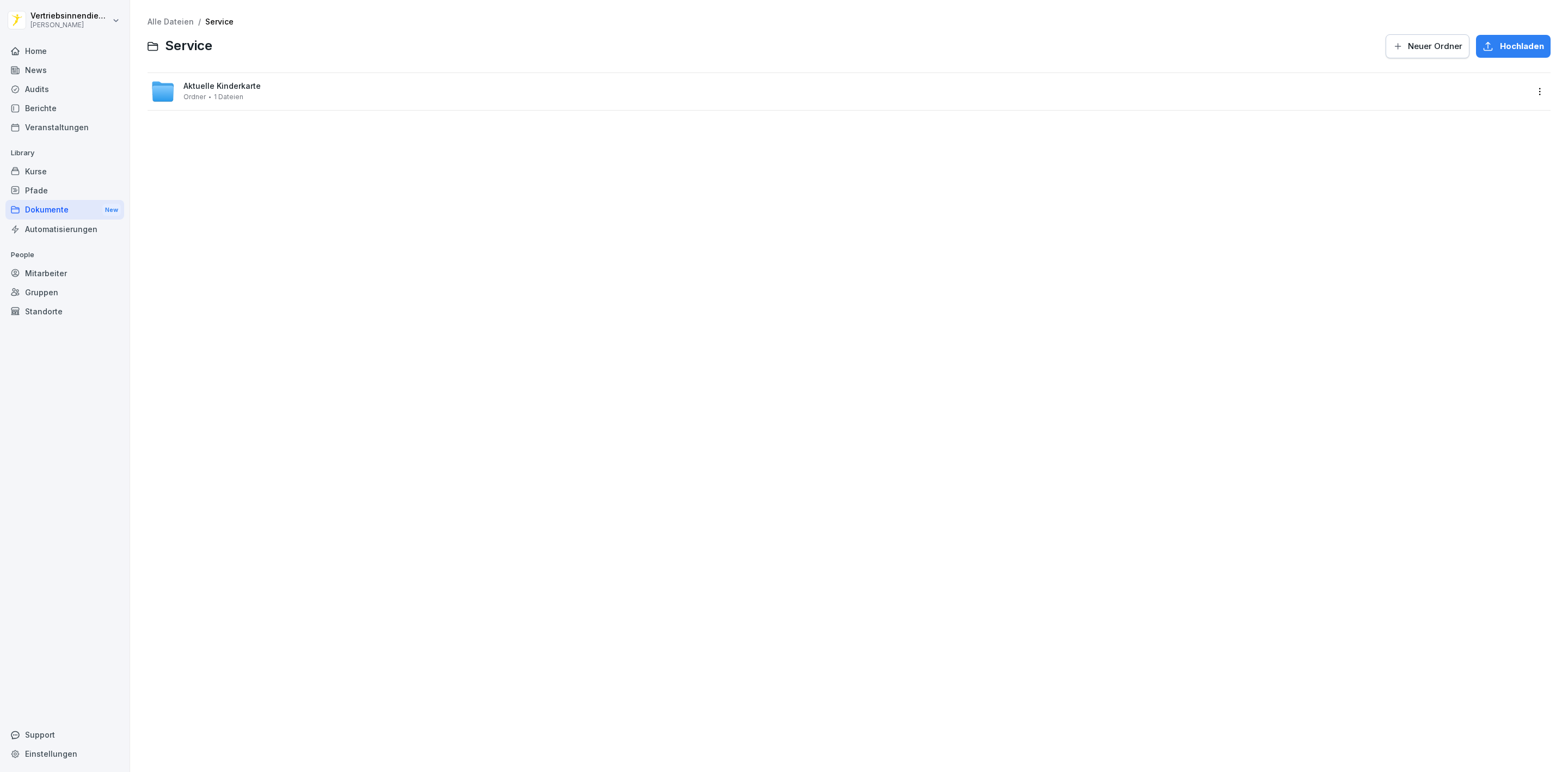
click at [239, 87] on span "Aktuelle Kinderkarte" at bounding box center [222, 86] width 78 height 9
click at [242, 95] on span "1.19 MB" at bounding box center [238, 98] width 23 height 7
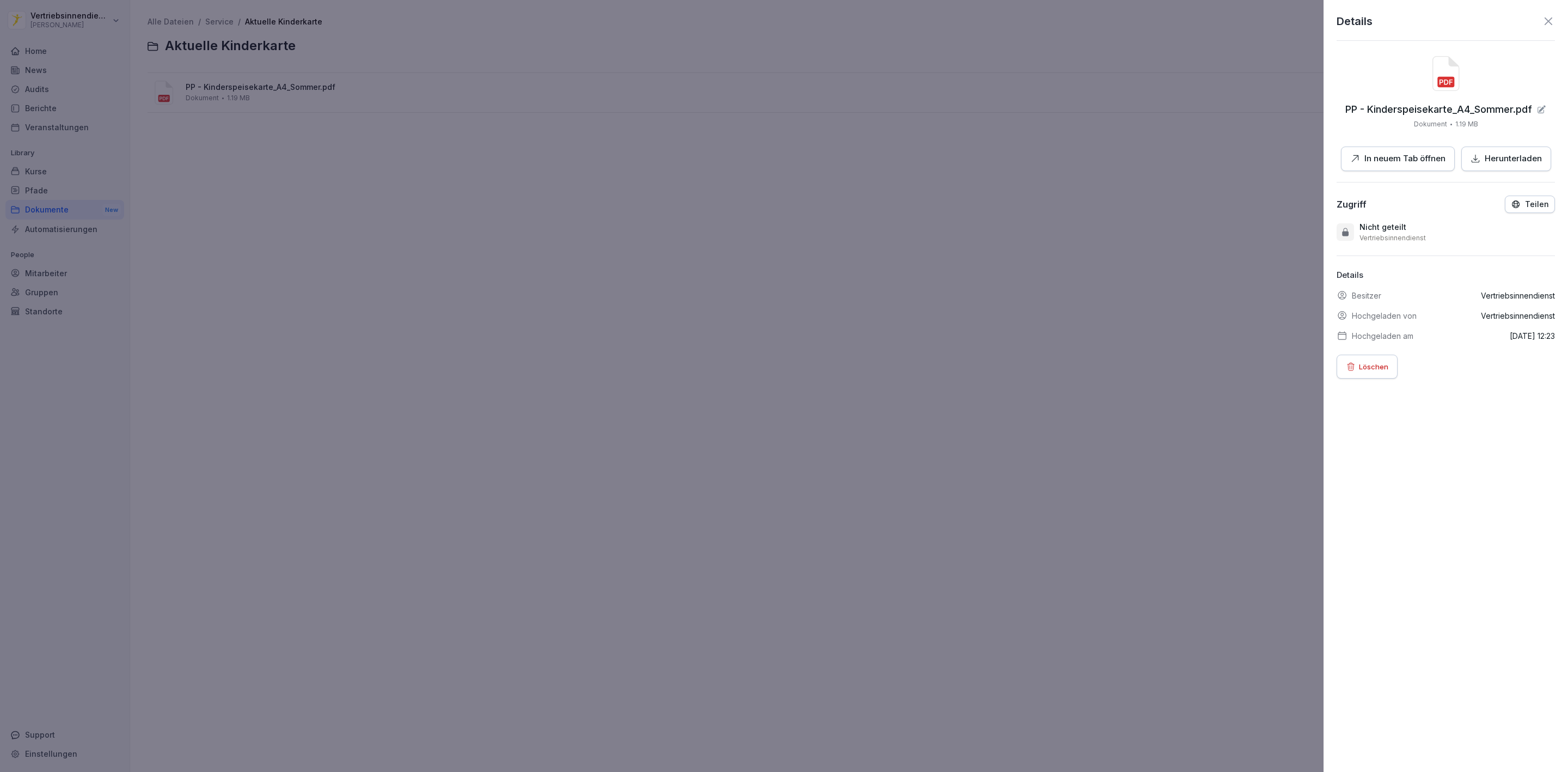
click at [1369, 162] on p "In neuem Tab öffnen" at bounding box center [1405, 159] width 81 height 12
click at [176, 98] on div at bounding box center [784, 386] width 1568 height 772
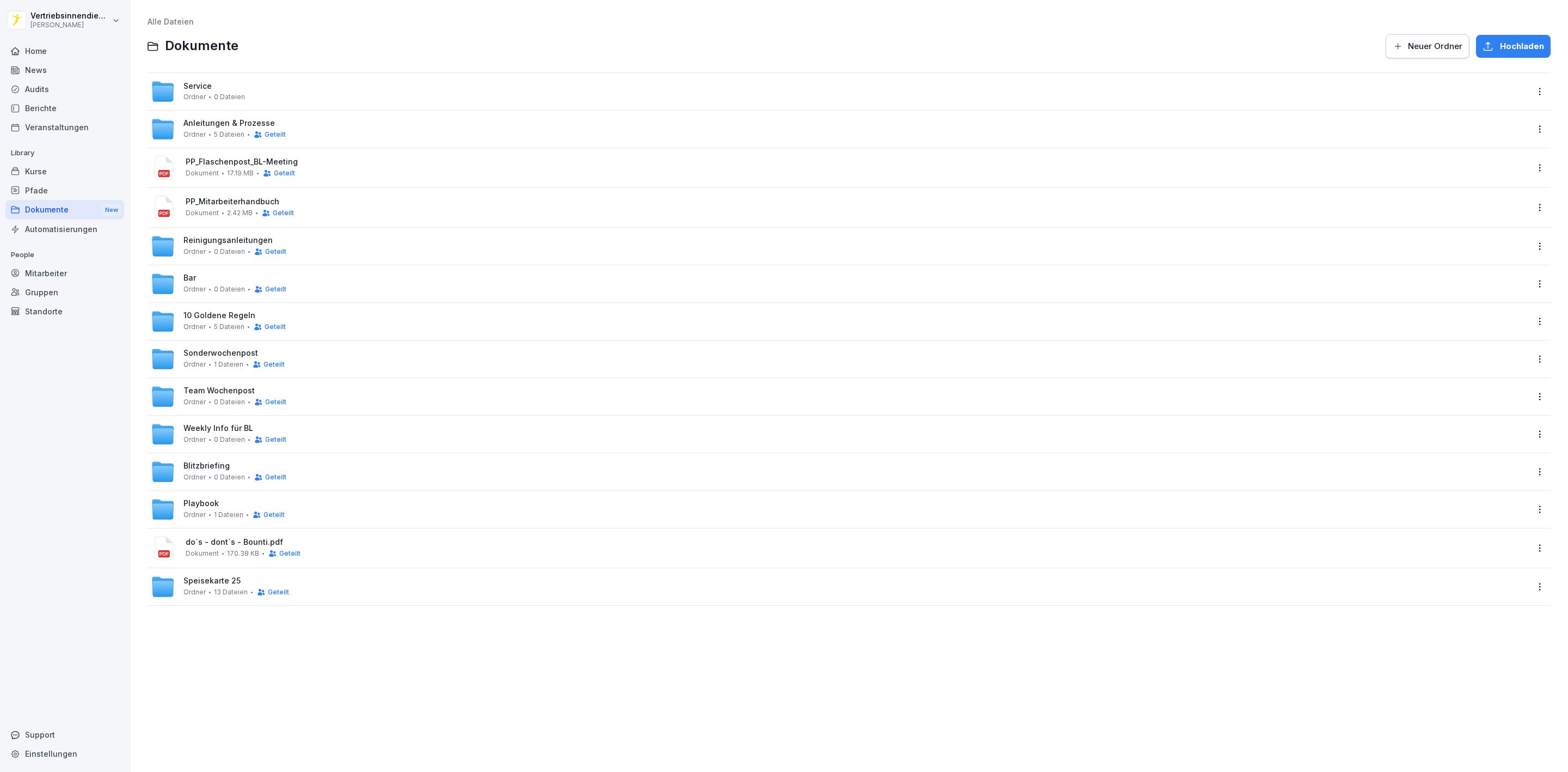
click at [183, 267] on div "Bar Ordner 0 Dateien Geteilt" at bounding box center [849, 284] width 1403 height 37
click at [184, 277] on span "Bar" at bounding box center [190, 278] width 12 height 9
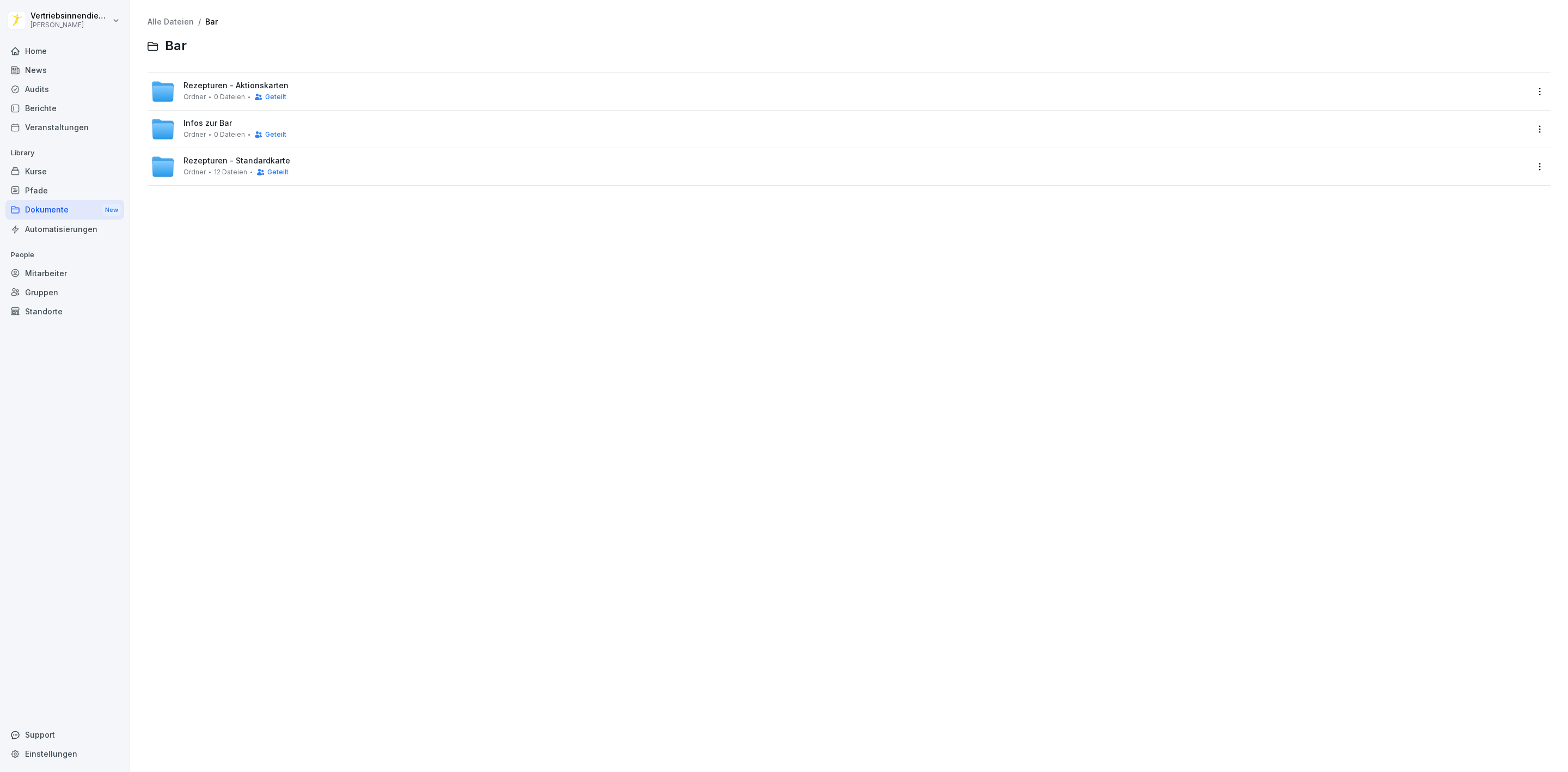
click at [211, 123] on span "Infos zur Bar" at bounding box center [208, 123] width 49 height 9
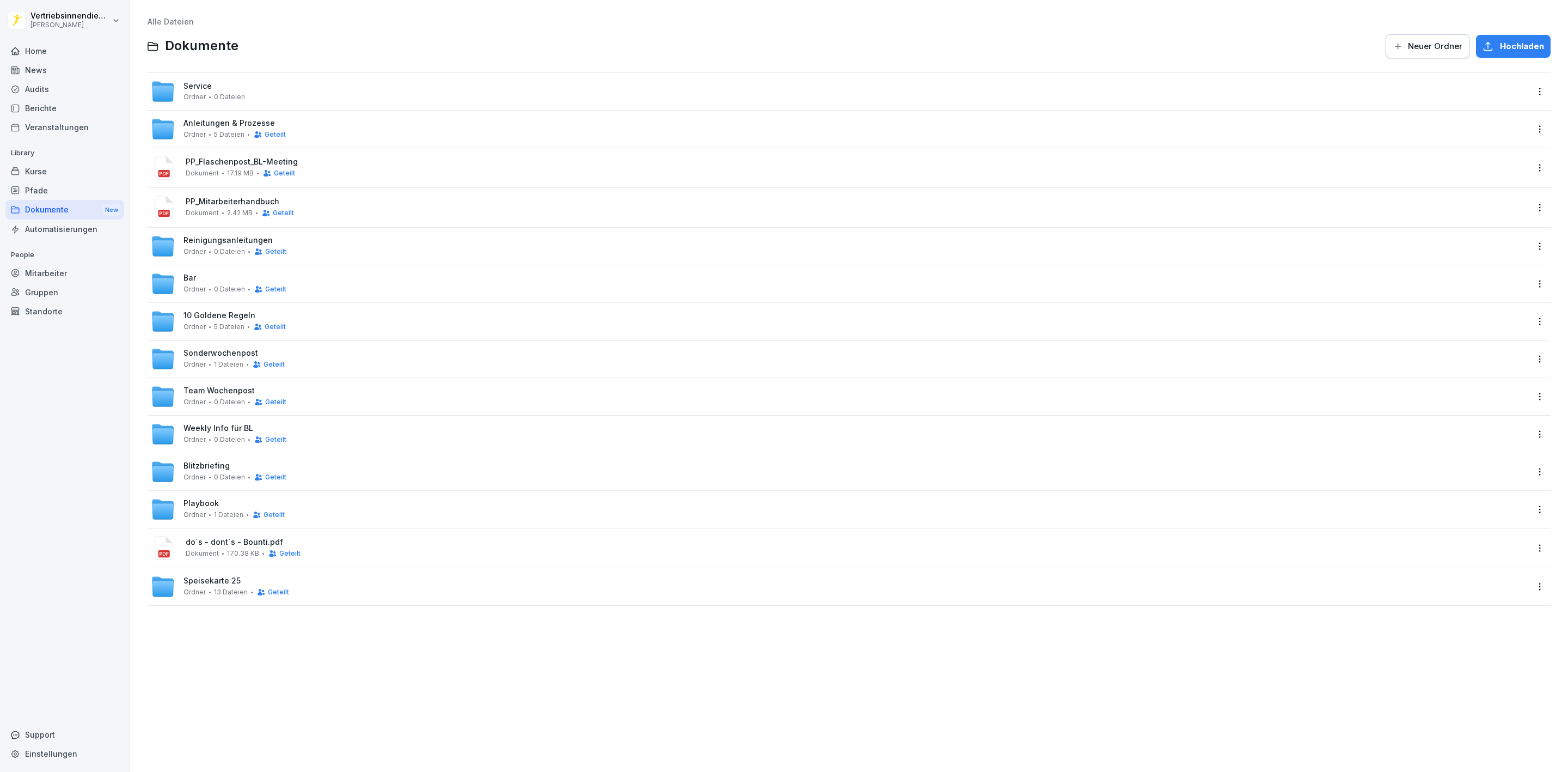
click at [288, 246] on div "Reinigungsanleitungen Ordner 0 Dateien Geteilt" at bounding box center [839, 246] width 1377 height 24
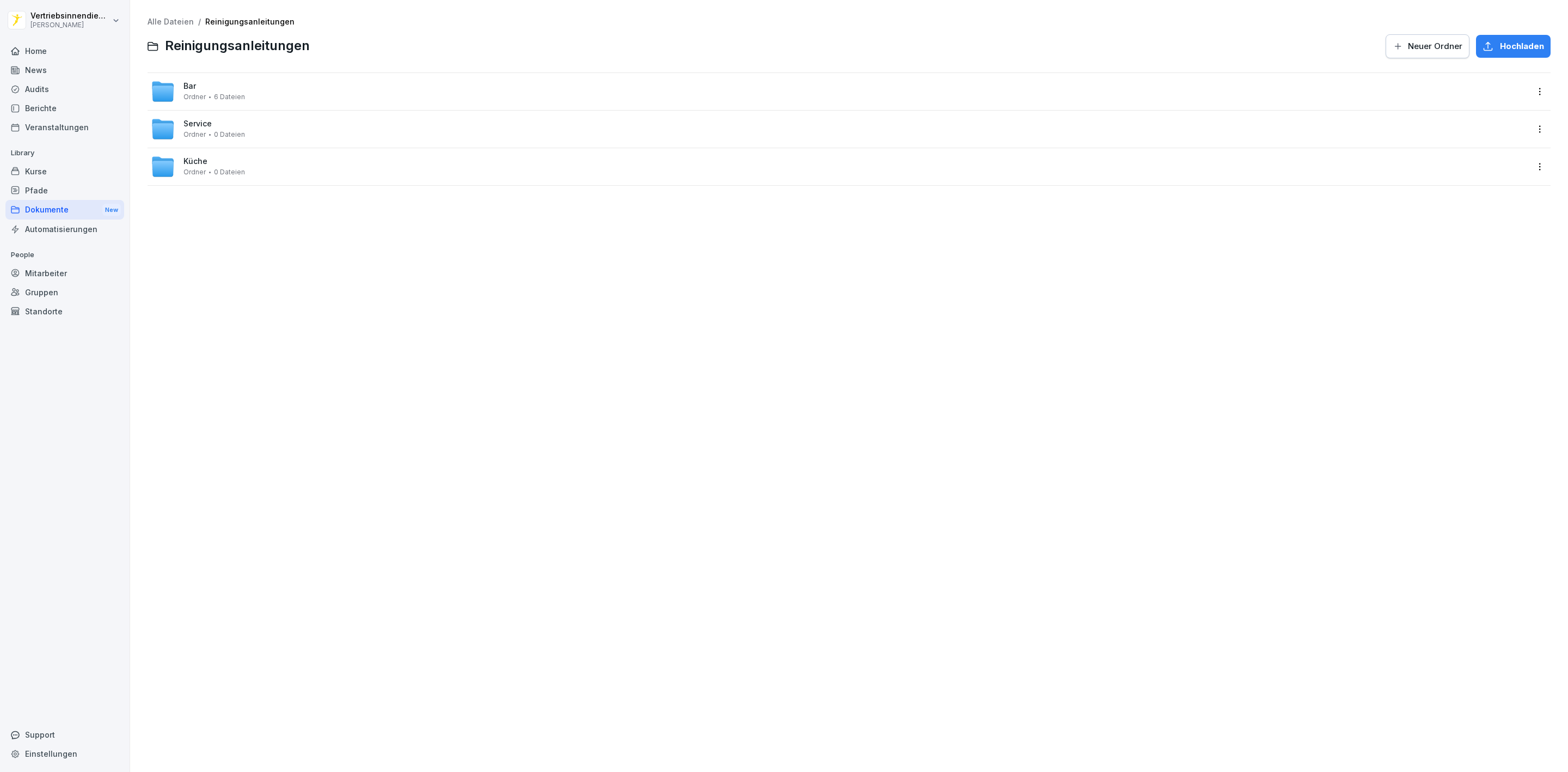
click at [185, 120] on span "Service" at bounding box center [198, 124] width 28 height 9
click at [196, 175] on span "Ordner" at bounding box center [195, 172] width 22 height 7
click at [176, 82] on div "Grill Ordner 2 Dateien" at bounding box center [839, 91] width 1377 height 24
